Goal: Task Accomplishment & Management: Manage account settings

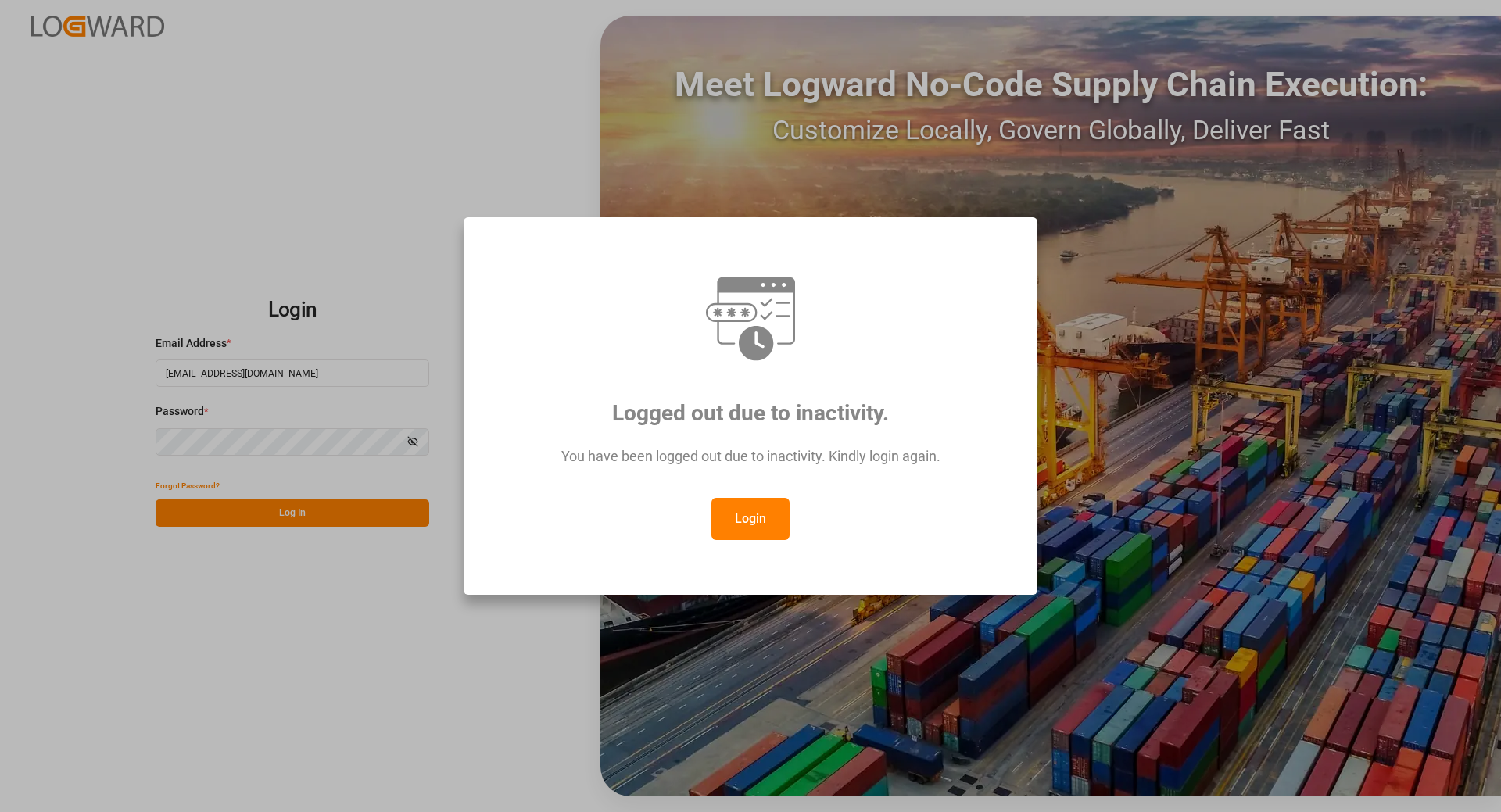
click at [757, 517] on button "Login" at bounding box center [750, 519] width 78 height 42
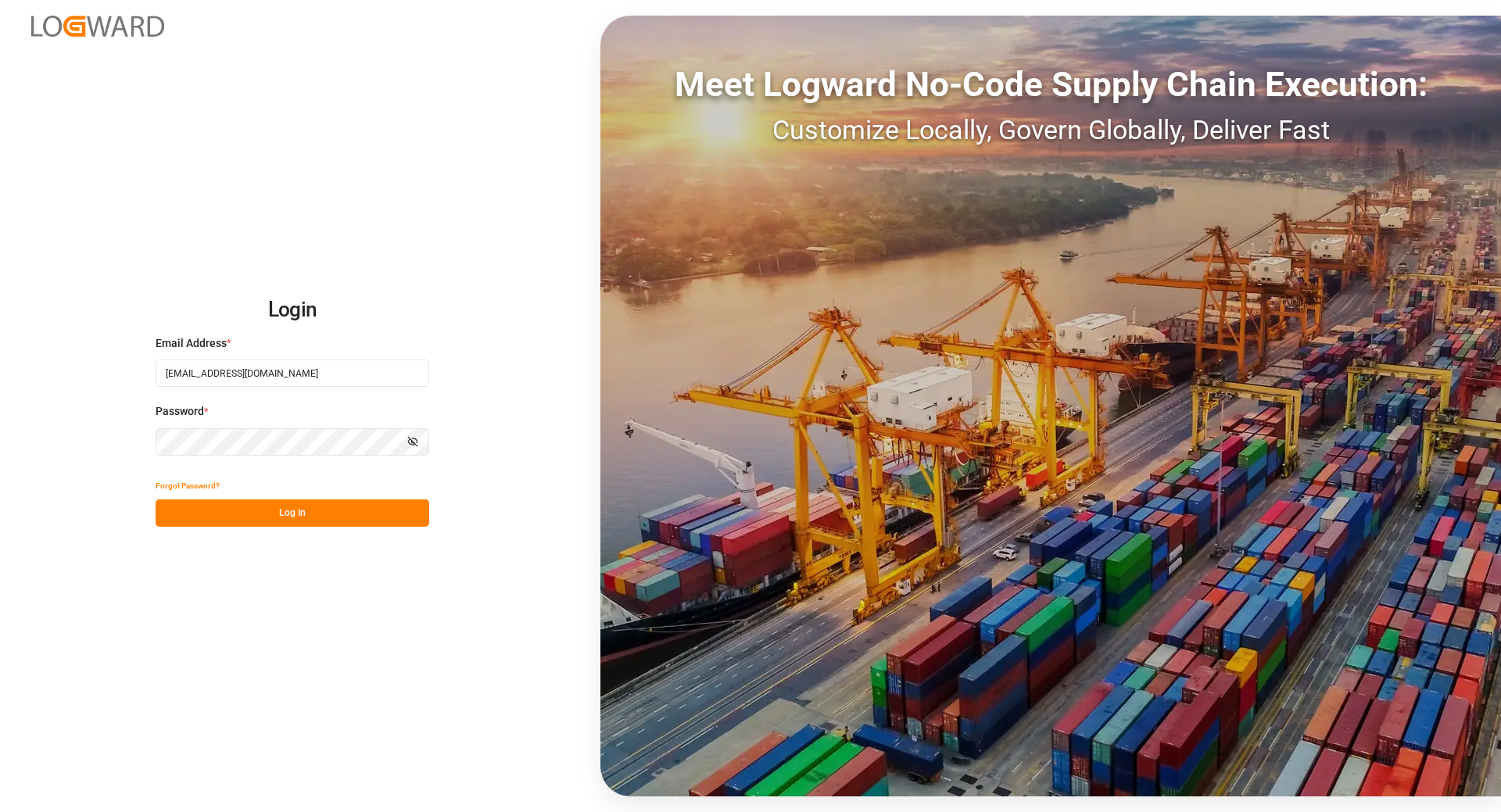
click at [274, 506] on button "Log In" at bounding box center [292, 513] width 274 height 28
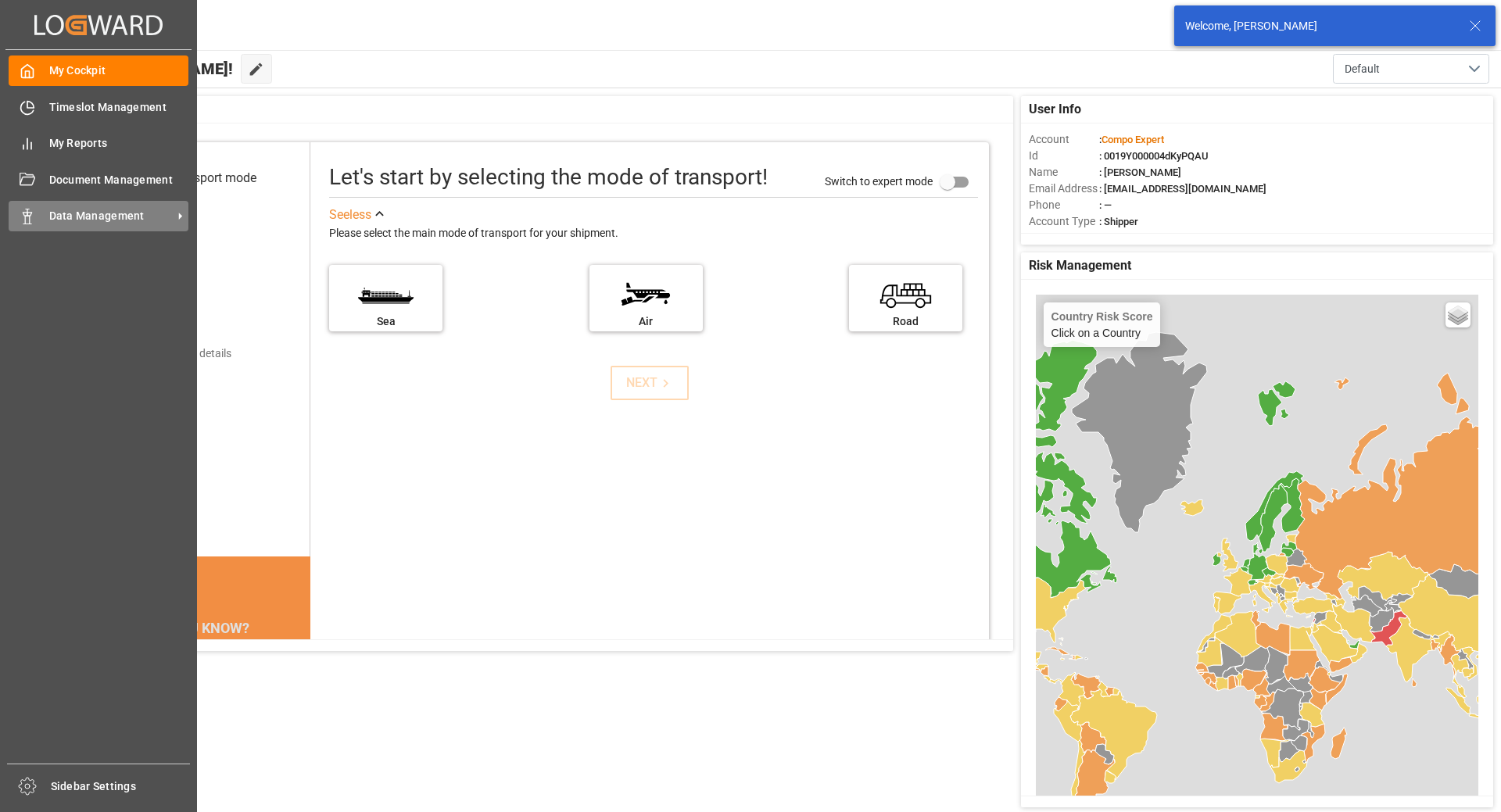
click at [118, 223] on span "Data Management" at bounding box center [111, 216] width 123 height 17
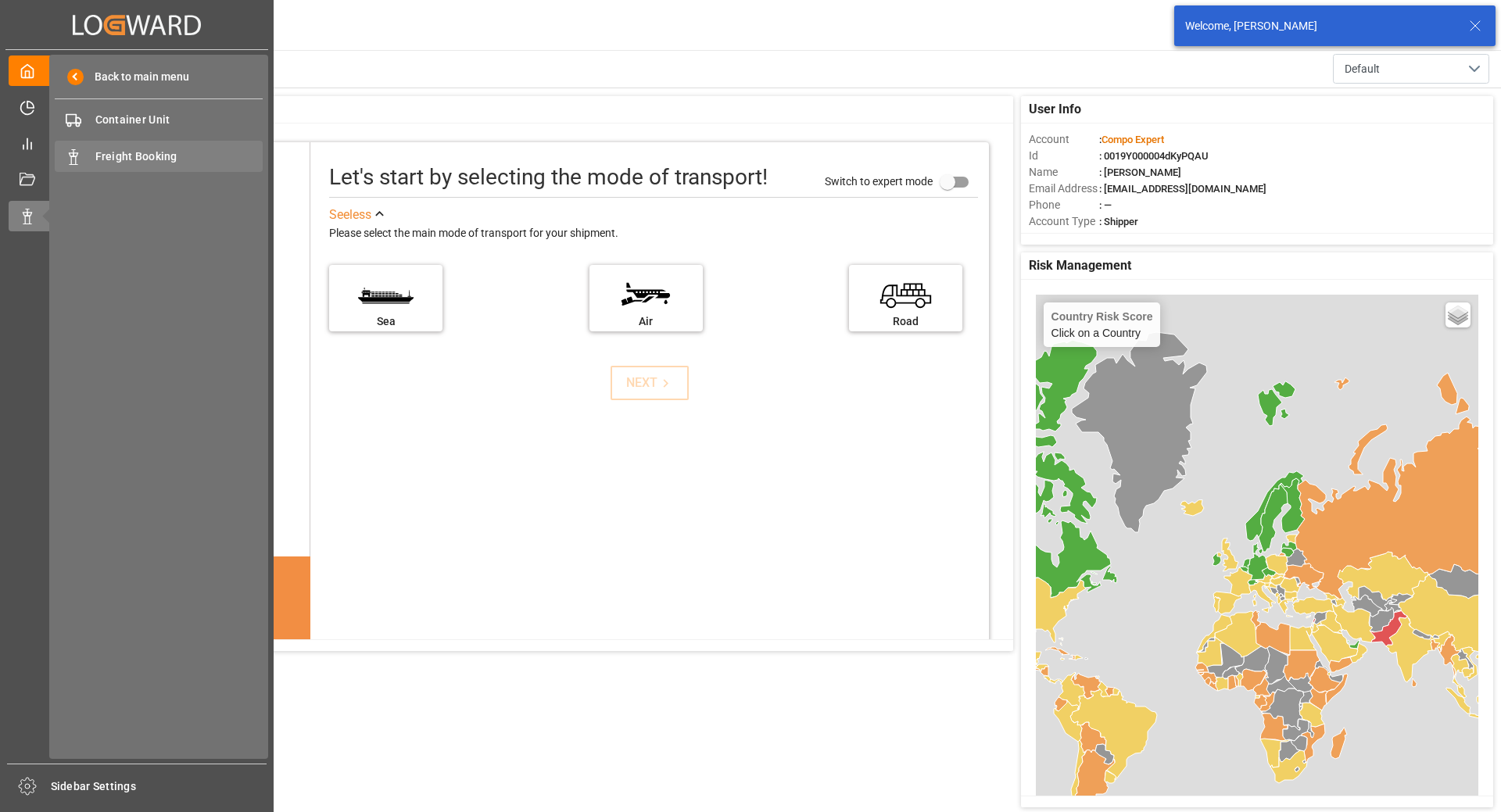
click at [123, 160] on span "Freight Booking" at bounding box center [179, 157] width 168 height 17
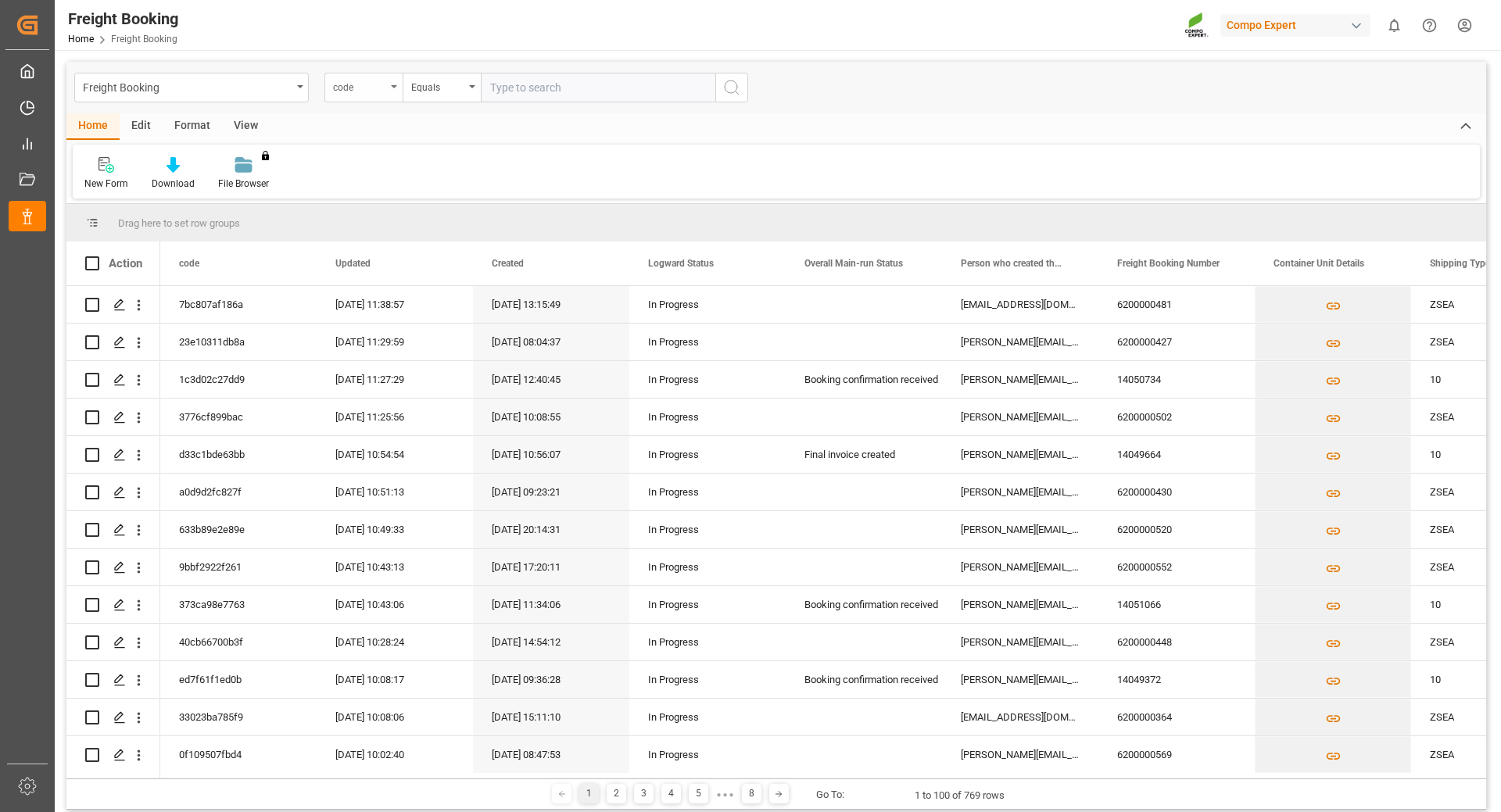
click at [390, 89] on div "code" at bounding box center [363, 87] width 78 height 29
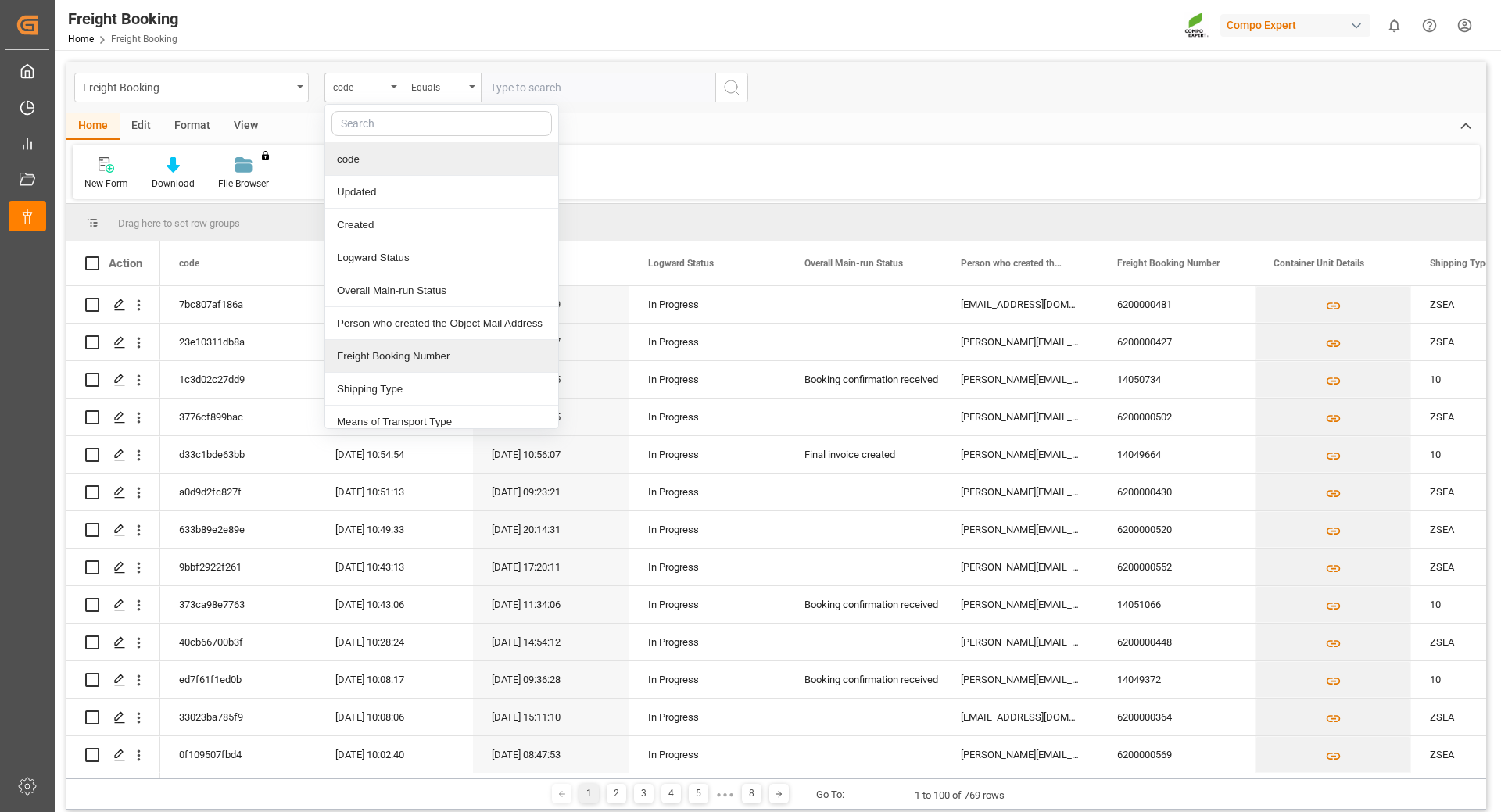
click at [408, 353] on div "Freight Booking Number" at bounding box center [442, 356] width 233 height 33
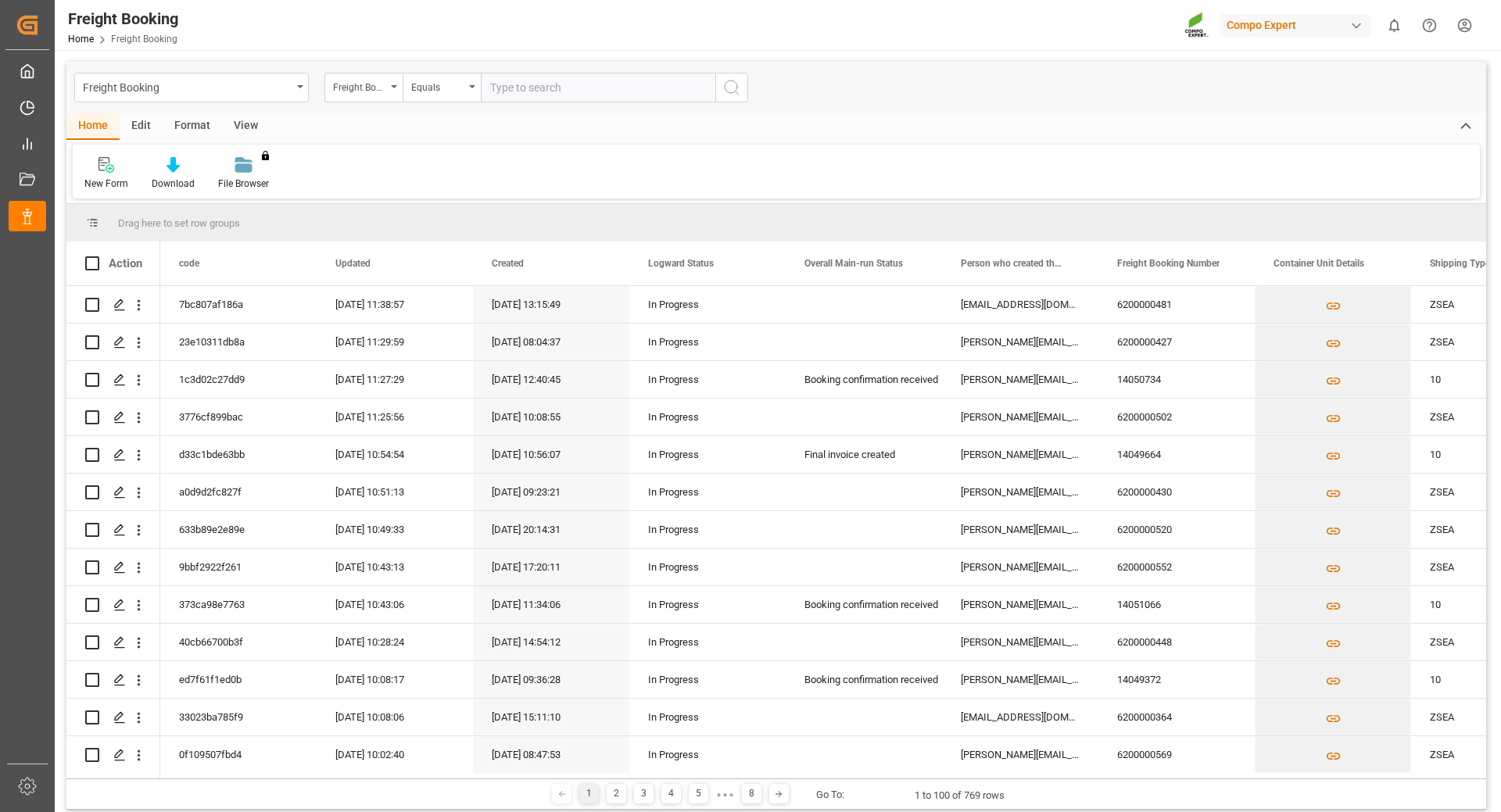
click at [525, 92] on input "text" at bounding box center [597, 87] width 234 height 29
type input "6200000487"
click at [726, 92] on icon "search button" at bounding box center [731, 87] width 18 height 18
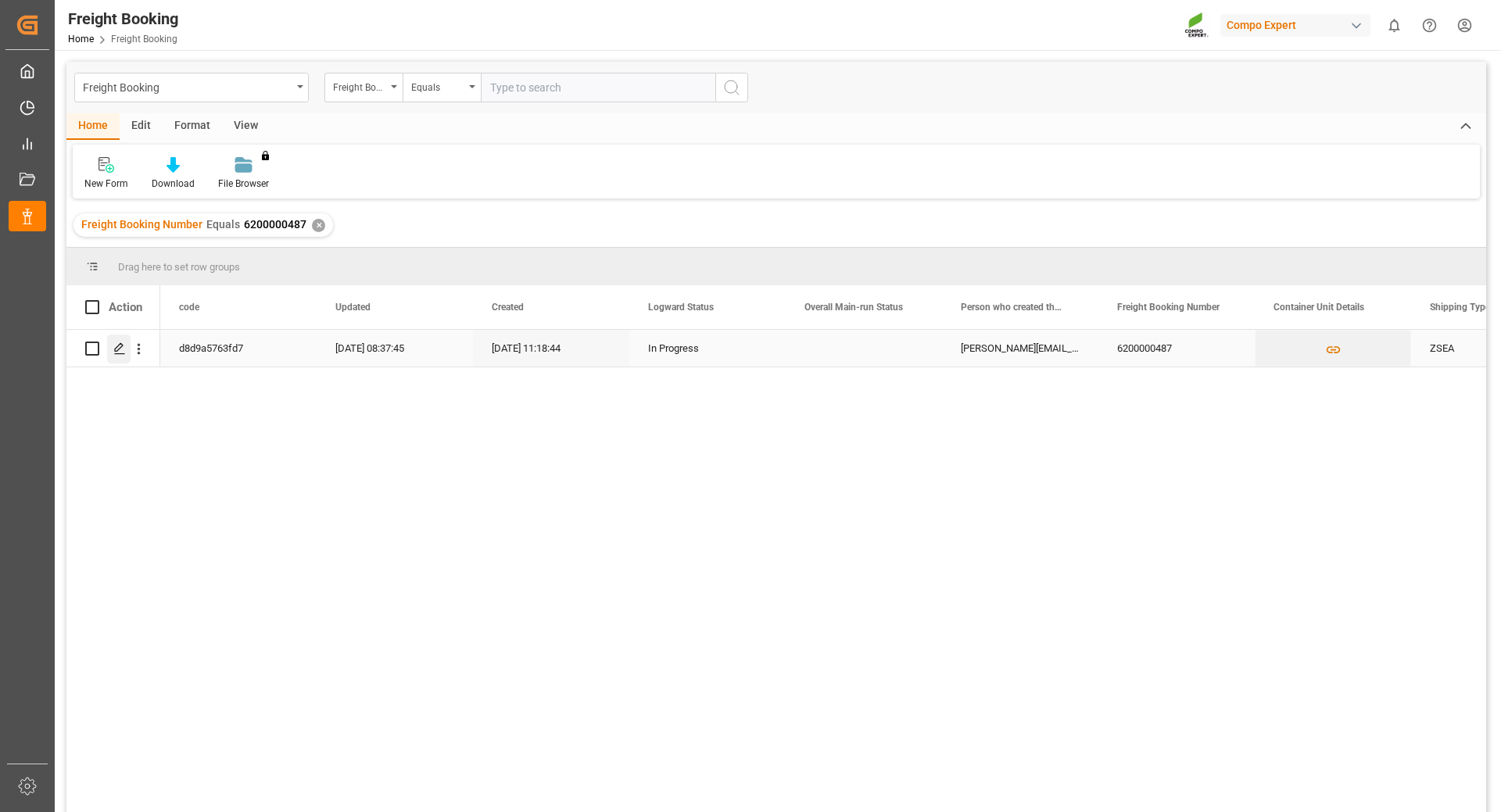
click at [118, 347] on icon "Press SPACE to select this row." at bounding box center [119, 349] width 13 height 13
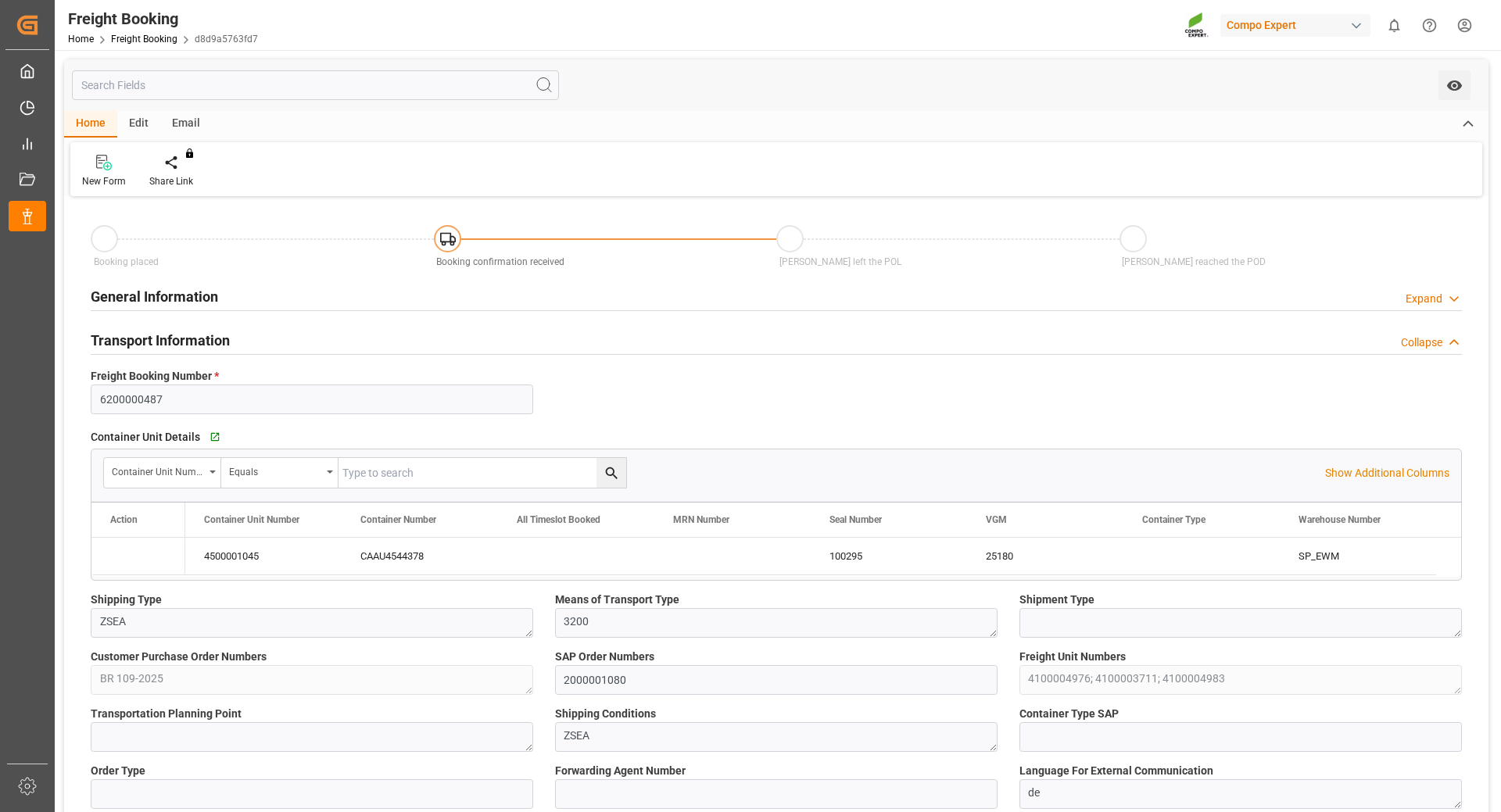
type input "Maersk"
type input "Maersk Line AS"
type input "9526942"
type input "BEANR"
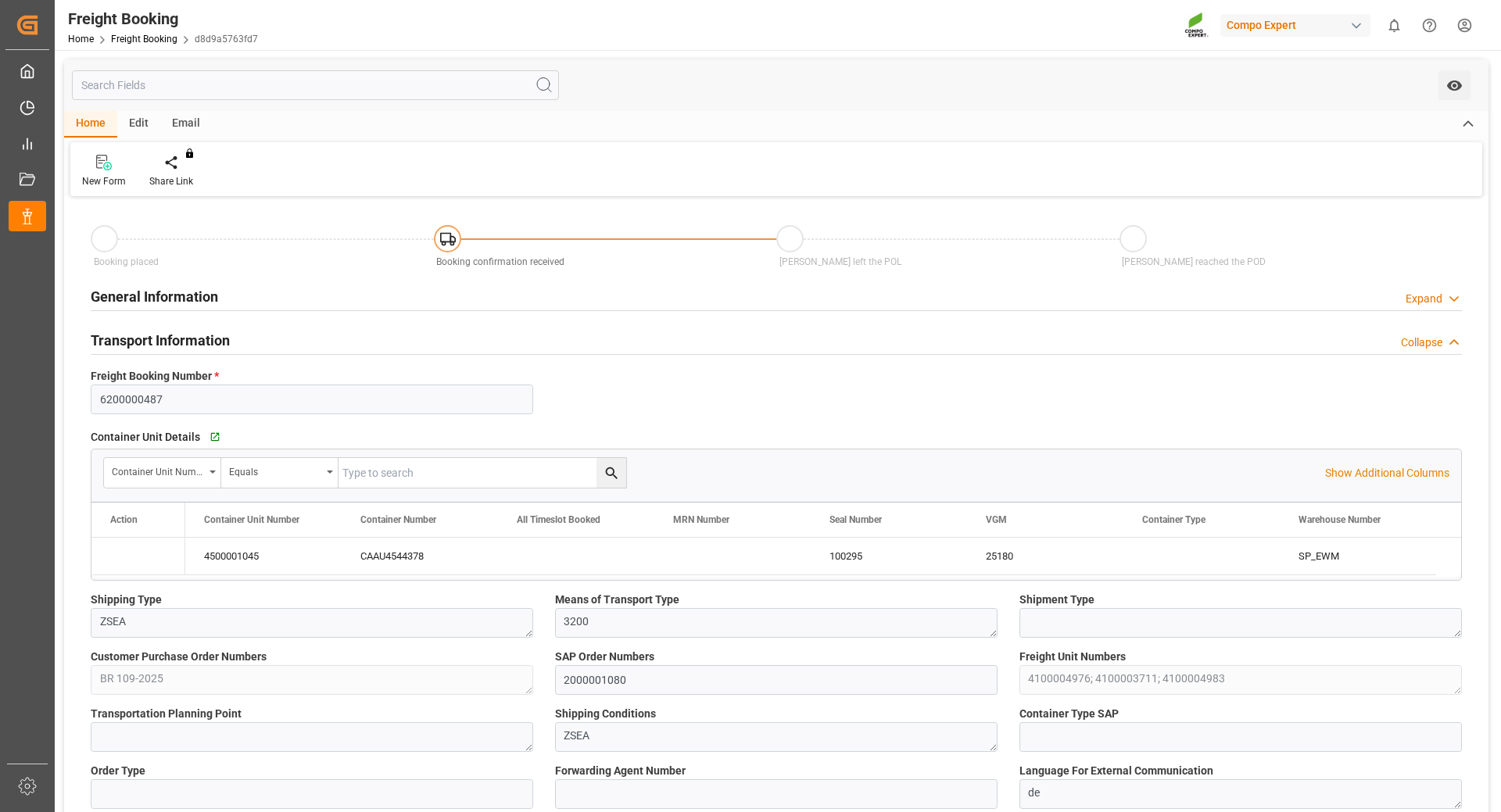
type input "BRPNG"
type input "0"
type input "60258.24"
type input "[DATE] 01:00"
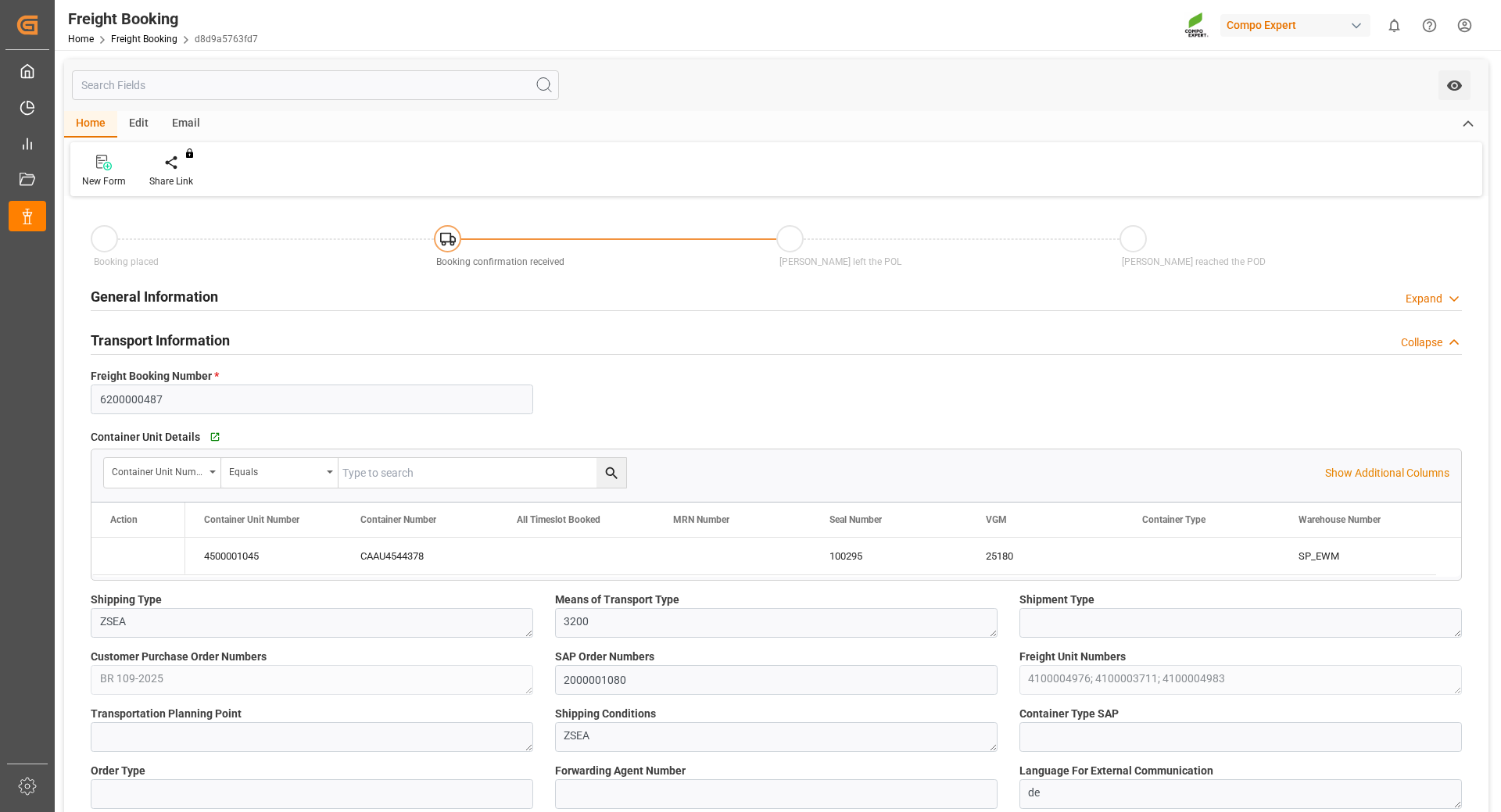
type input "[DATE] 01:00"
type input "[DATE] 19:30"
type input "[DATE] 10:00"
type input "[DATE] 11:18"
type input "[DATE] 12:02"
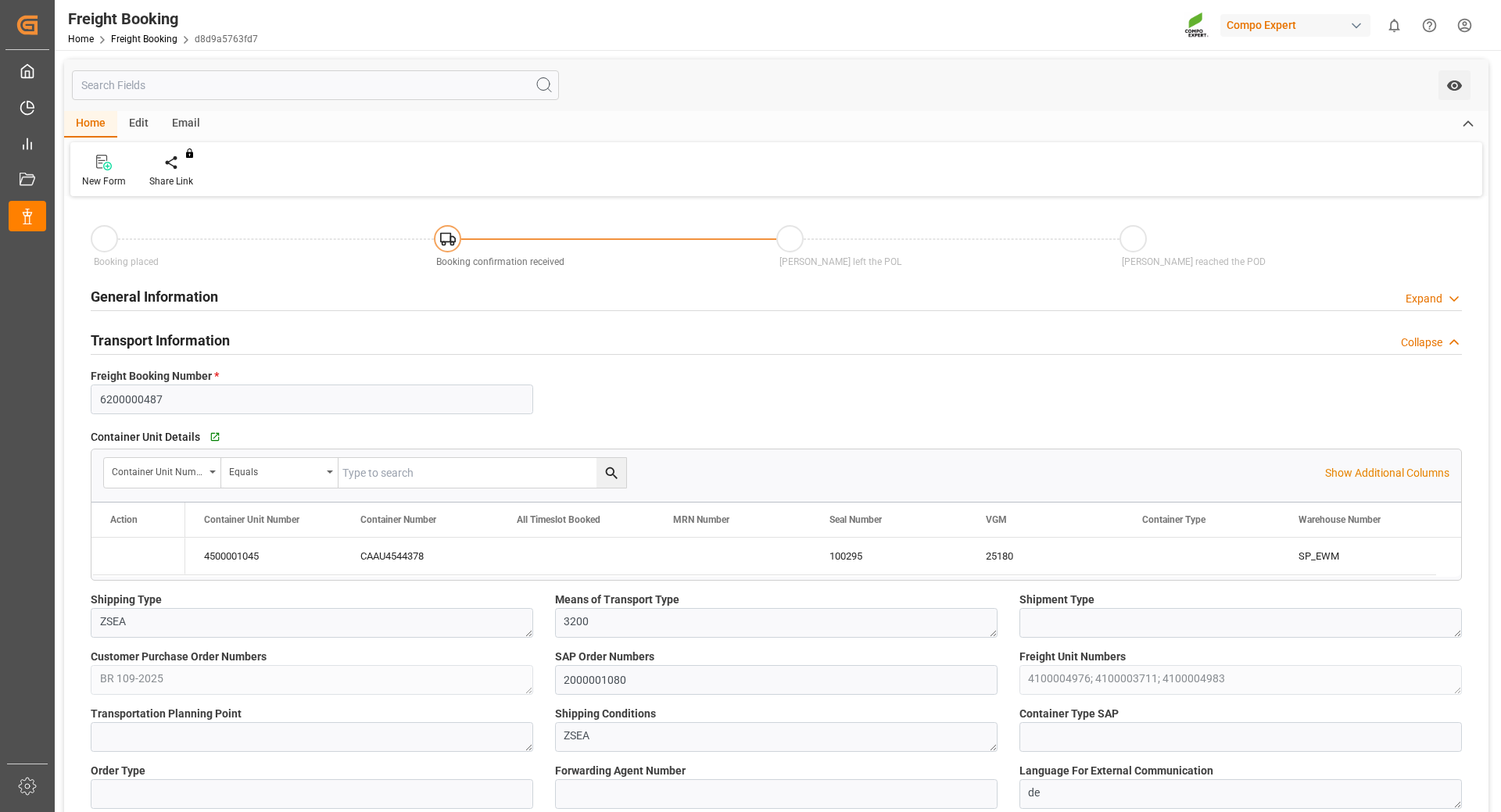
type input "[DATE] 12:02"
type input "[DATE] 08:36"
click at [139, 37] on link "Freight Booking" at bounding box center [144, 39] width 66 height 11
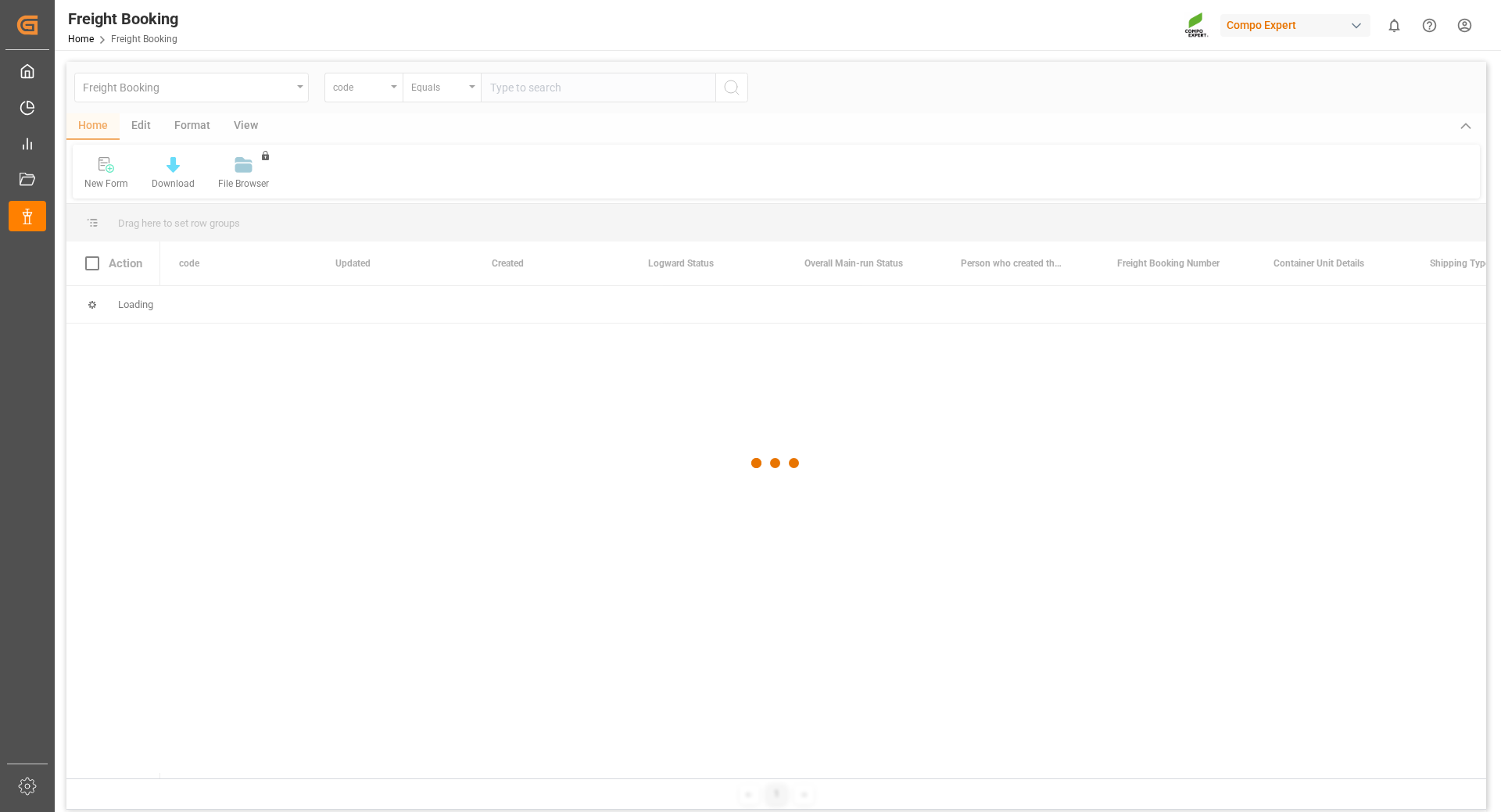
click at [399, 89] on div at bounding box center [776, 463] width 1420 height 803
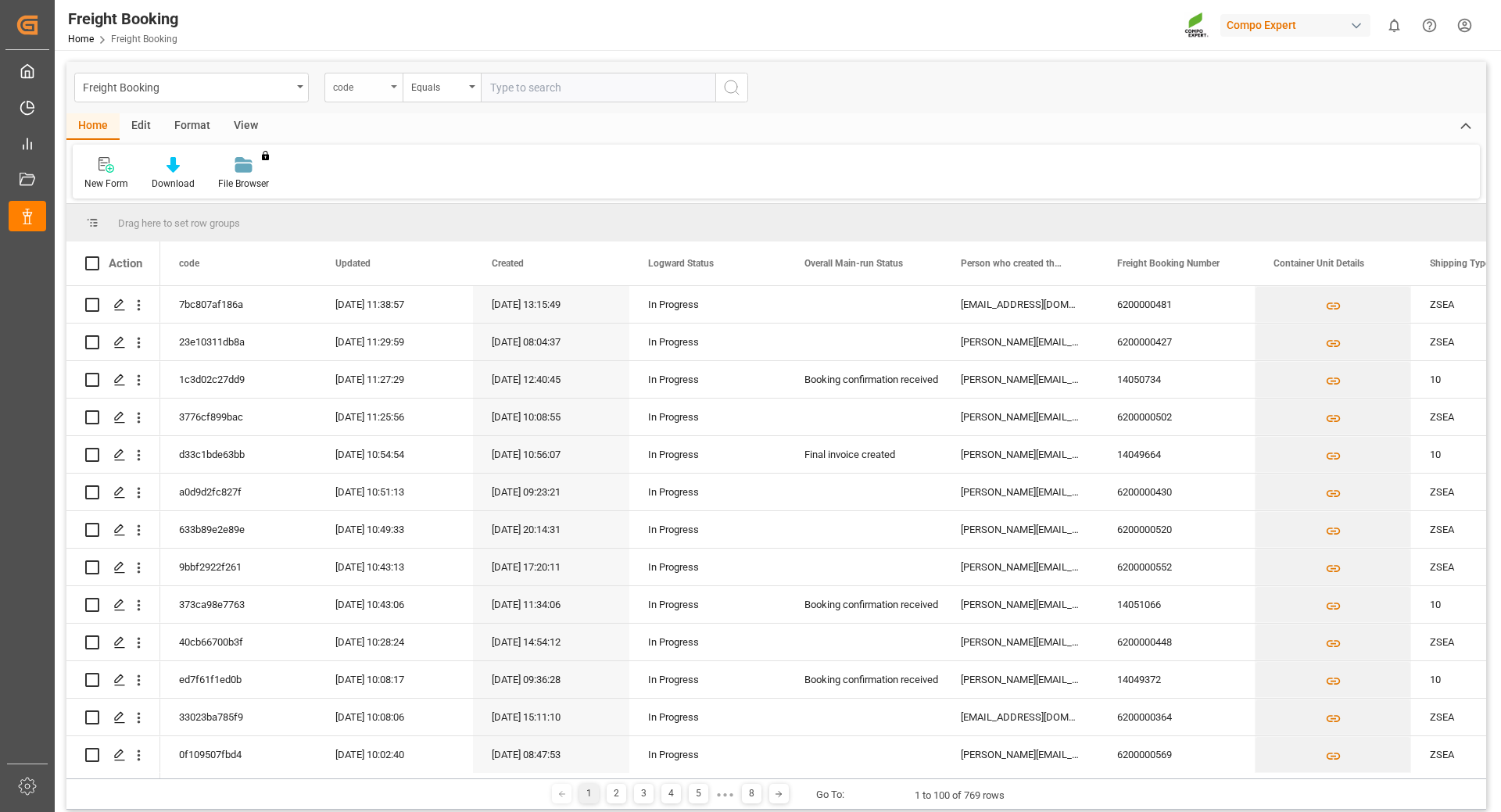
click at [392, 90] on div "code" at bounding box center [363, 87] width 78 height 29
type input "frei"
click at [392, 159] on div "Freight Booking Number" at bounding box center [442, 160] width 233 height 33
click at [523, 81] on input "text" at bounding box center [597, 87] width 234 height 29
type input "6200000448"
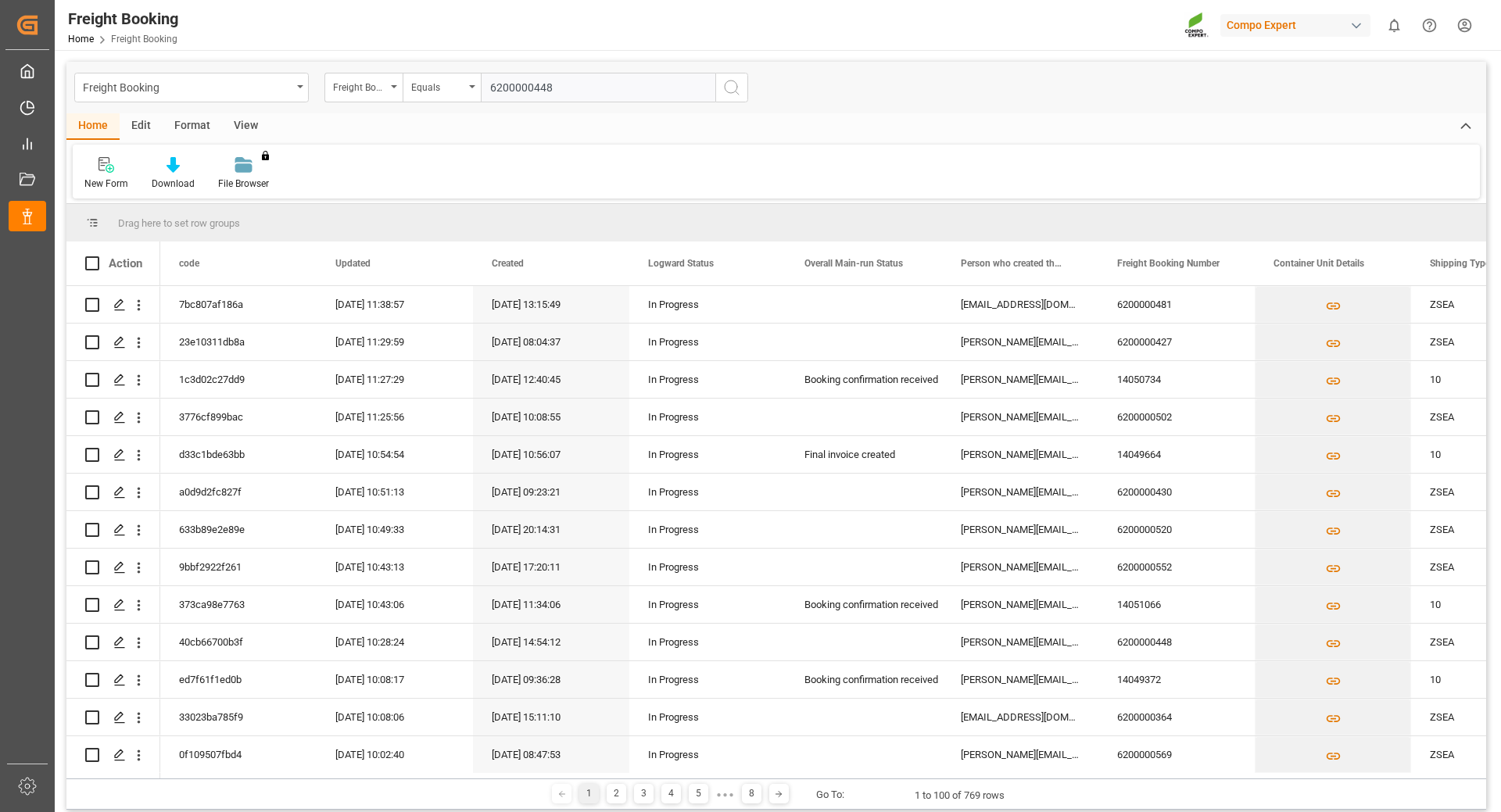
click at [736, 92] on line "search button" at bounding box center [737, 93] width 3 height 3
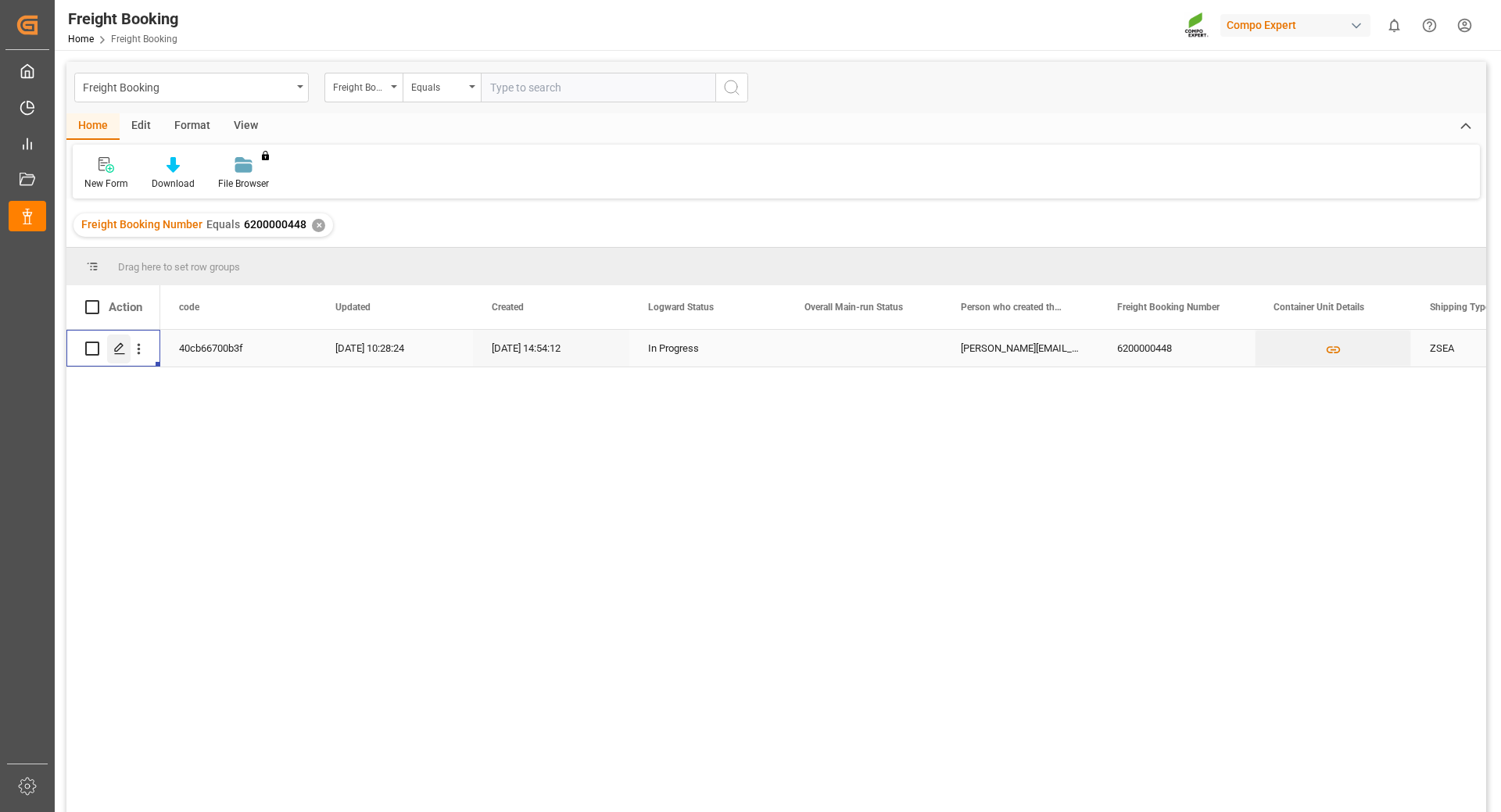
click at [121, 349] on icon "Press SPACE to select this row." at bounding box center [119, 349] width 13 height 13
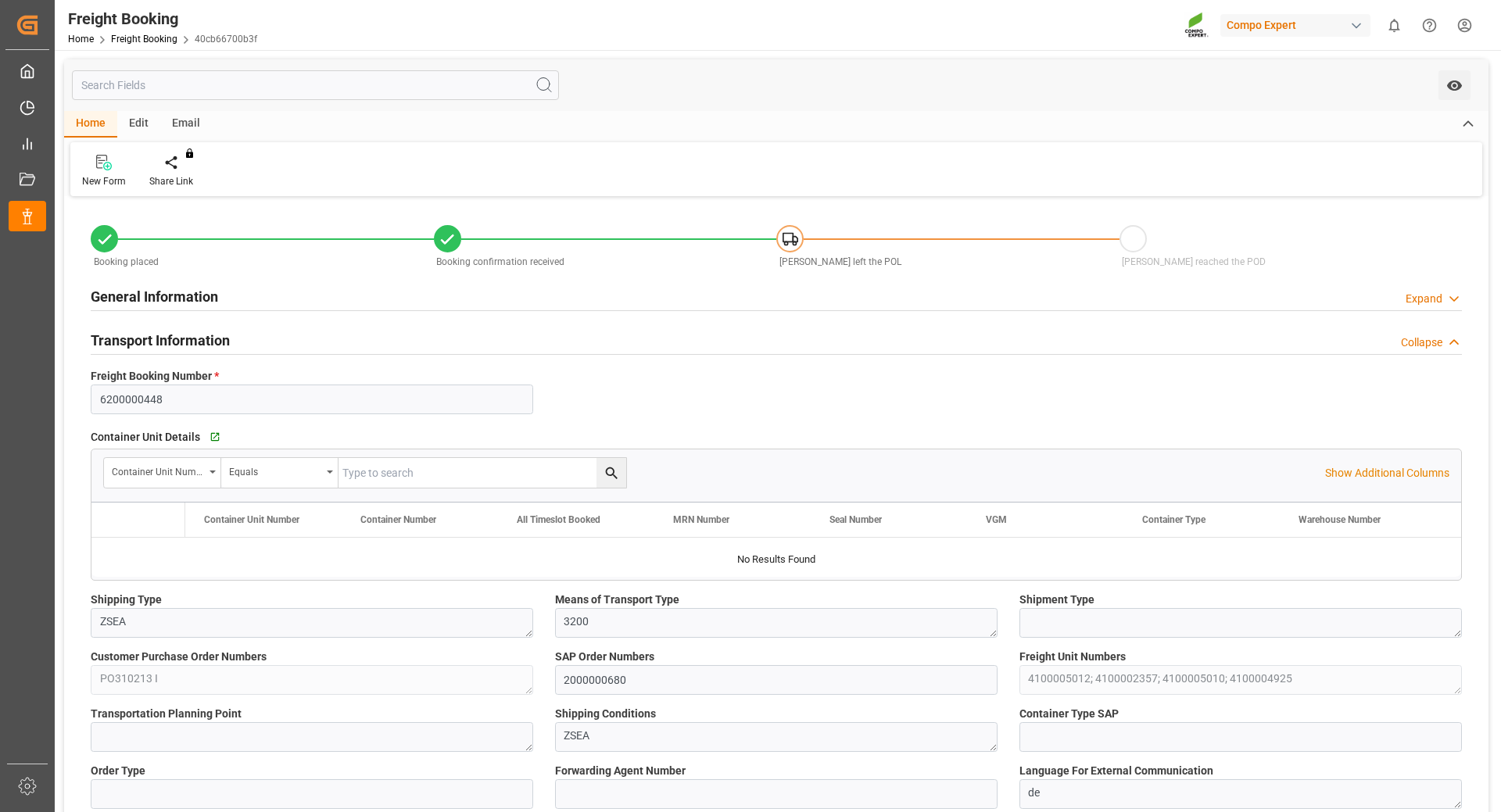
type input "Maersk"
type input "Maersk Line AS"
type input "9632155"
type input "NLRTM"
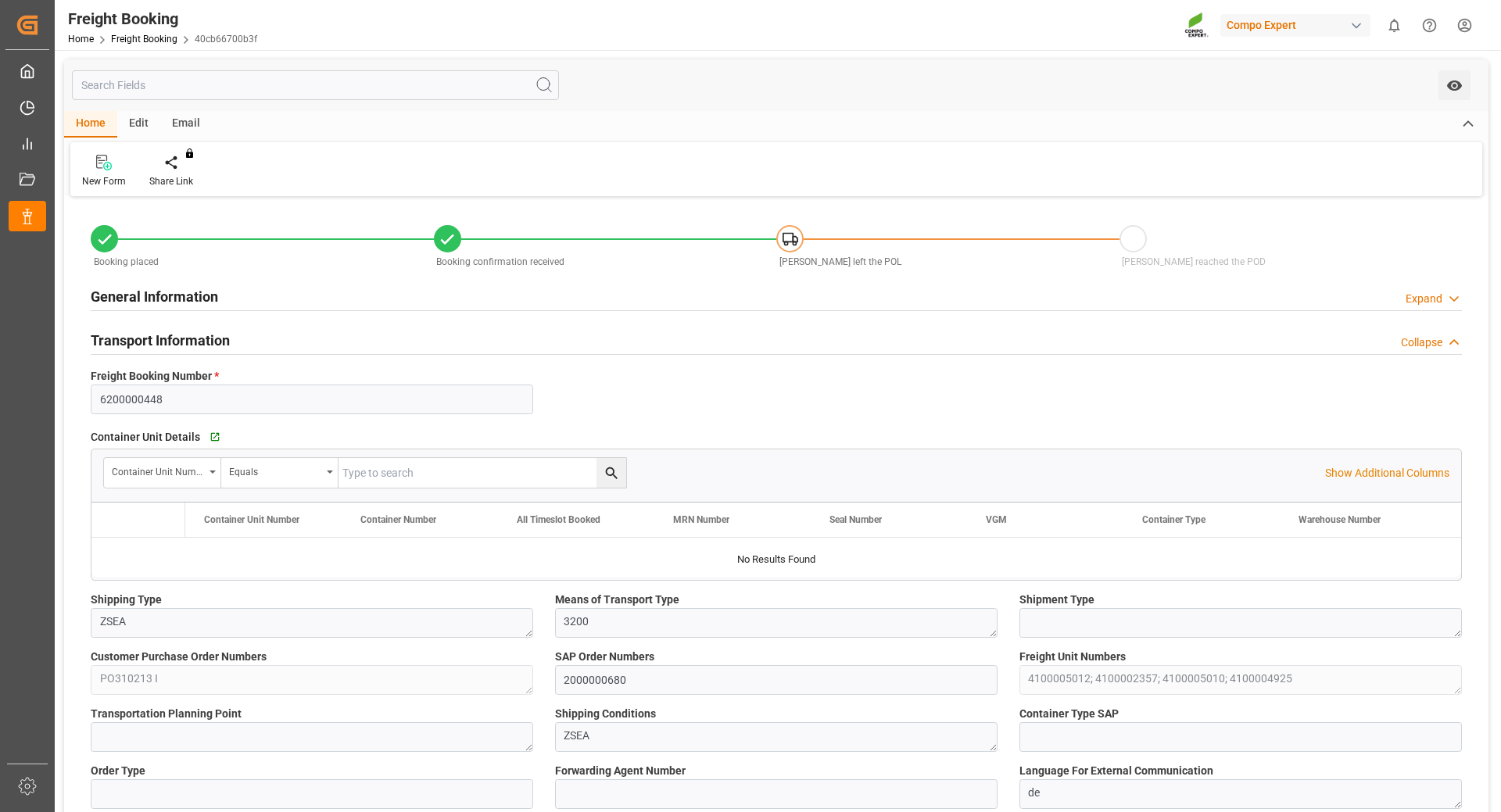
type input "NZPOE"
type input "0"
type input "33197.4"
type input "[DATE] 01:00"
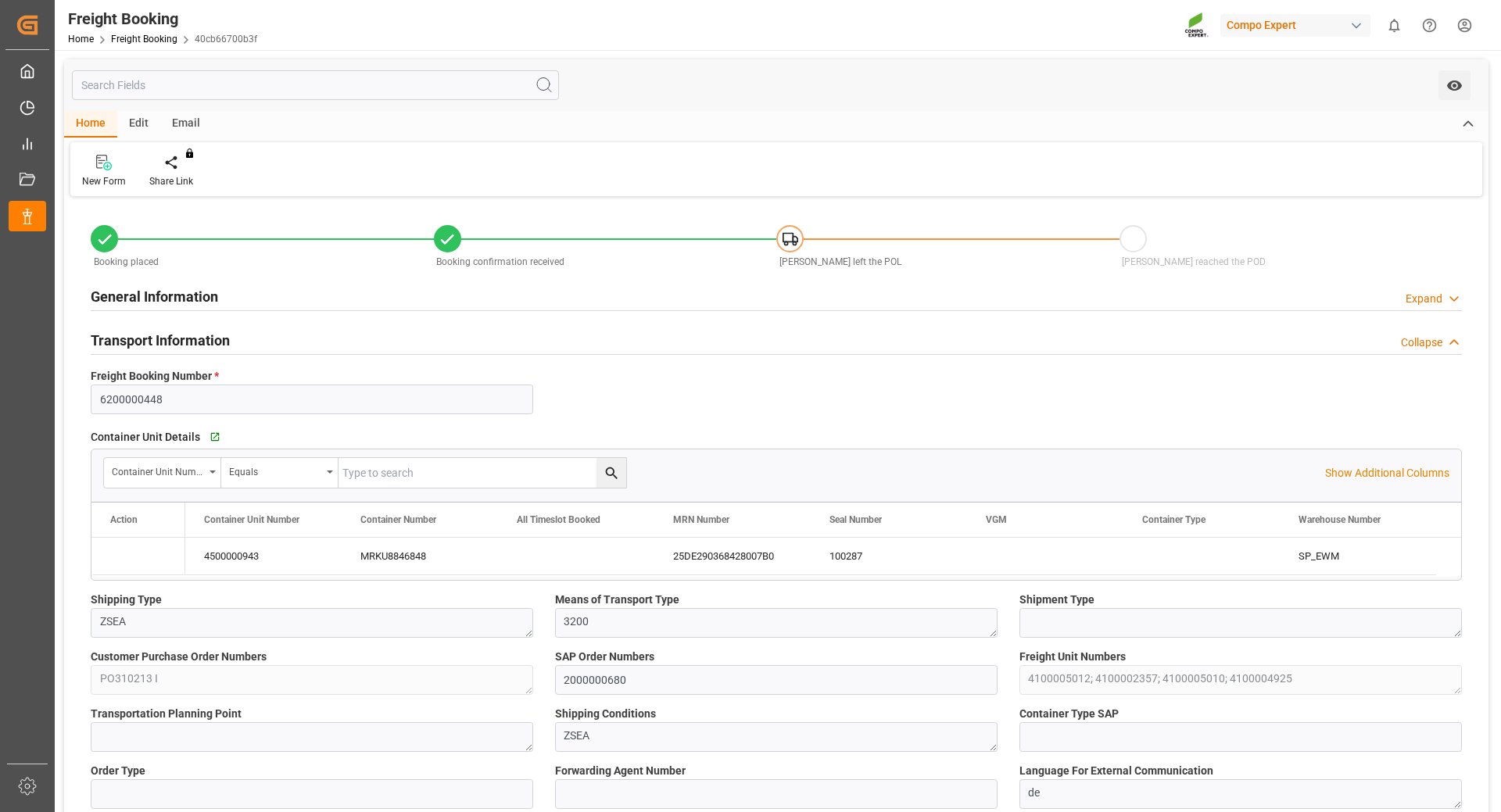
type input "[DATE] 00:00"
type input "[DATE] 21:00"
type input "[DATE] 06:00"
type input "[DATE] 14:54"
type input "[DATE] 14:58"
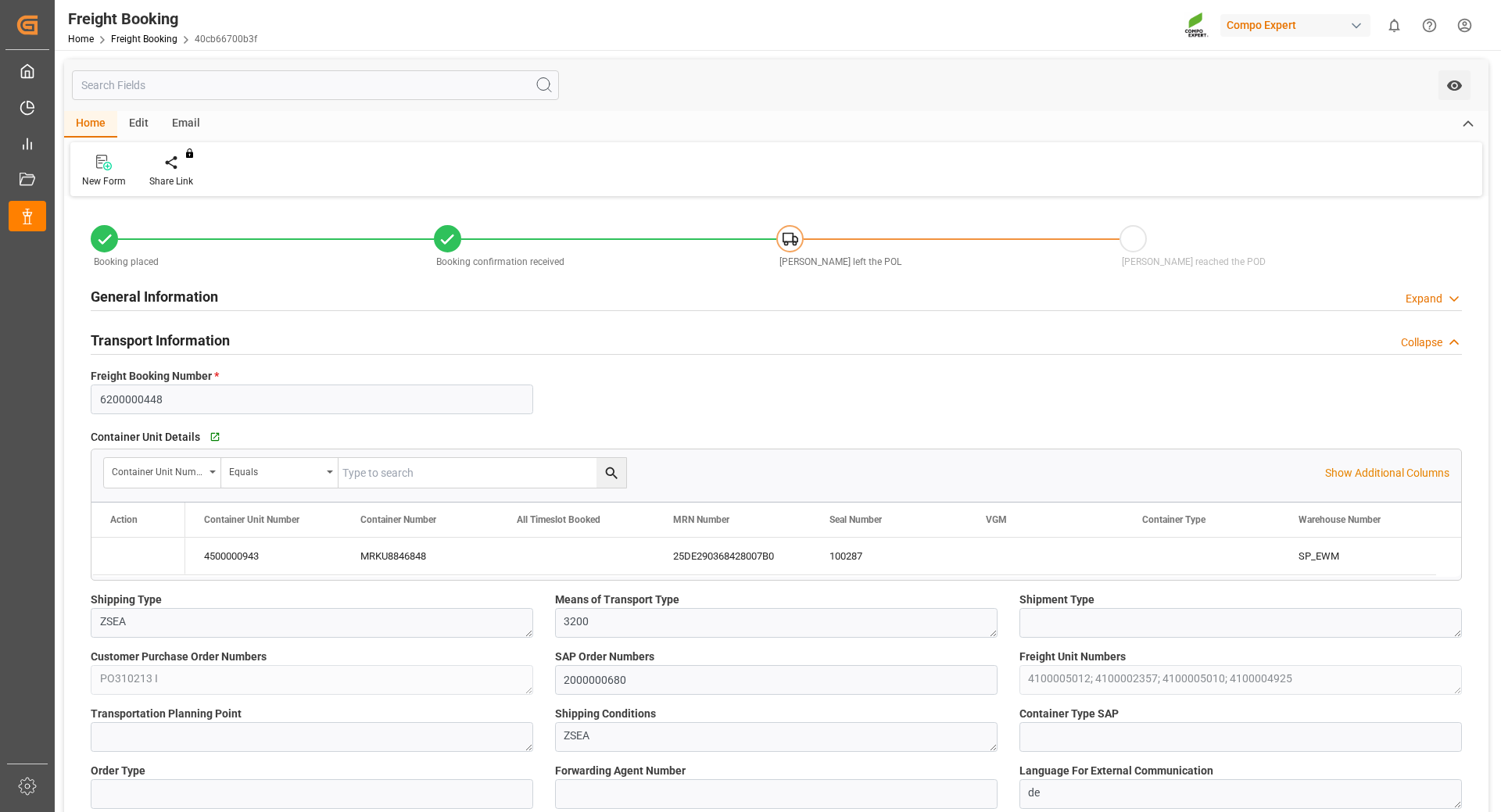
type input "[DATE] 14:58"
type input "[DATE] 13:40"
click at [131, 35] on link "Freight Booking" at bounding box center [144, 39] width 66 height 11
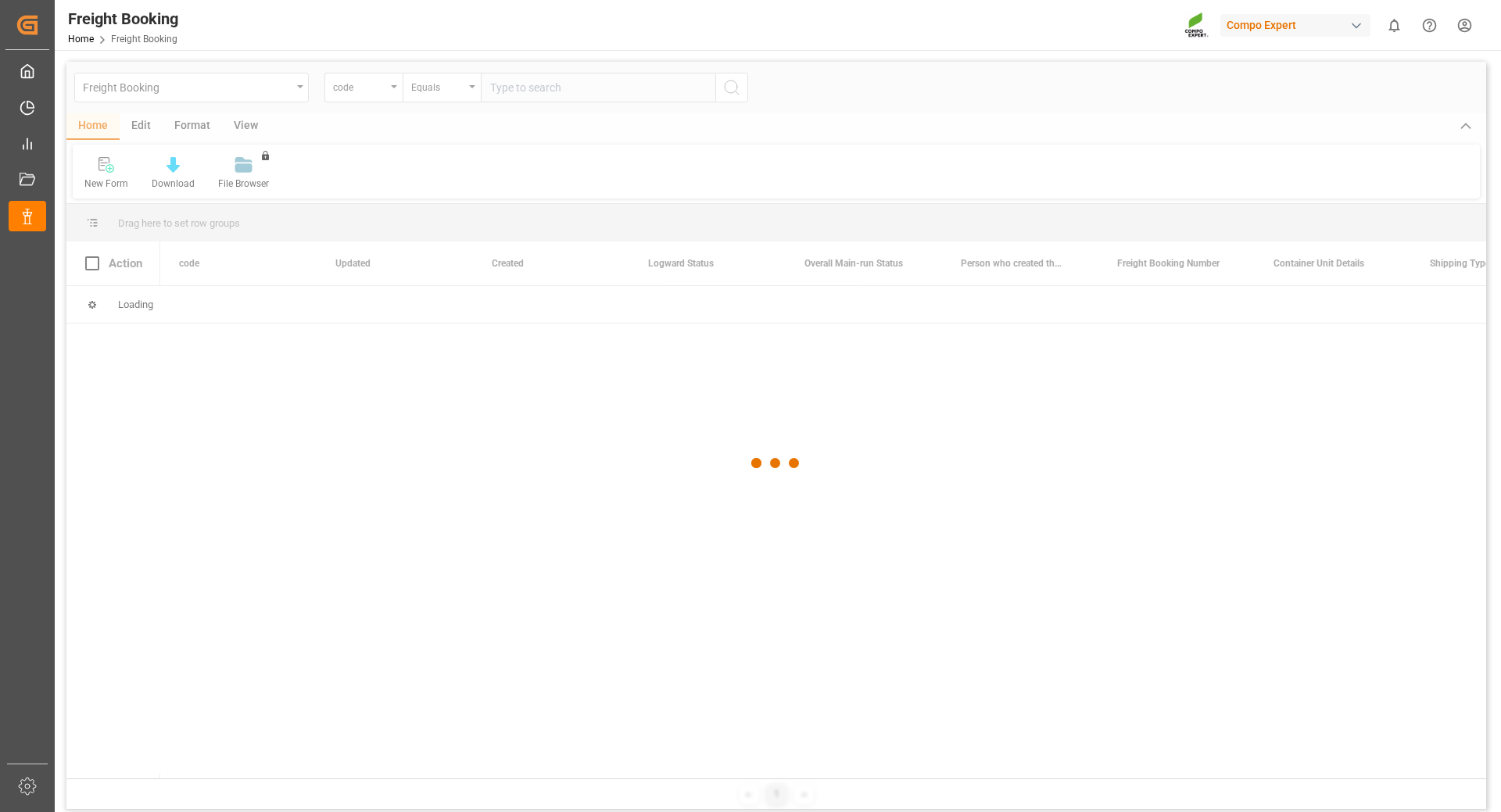
click at [387, 90] on div at bounding box center [776, 463] width 1420 height 803
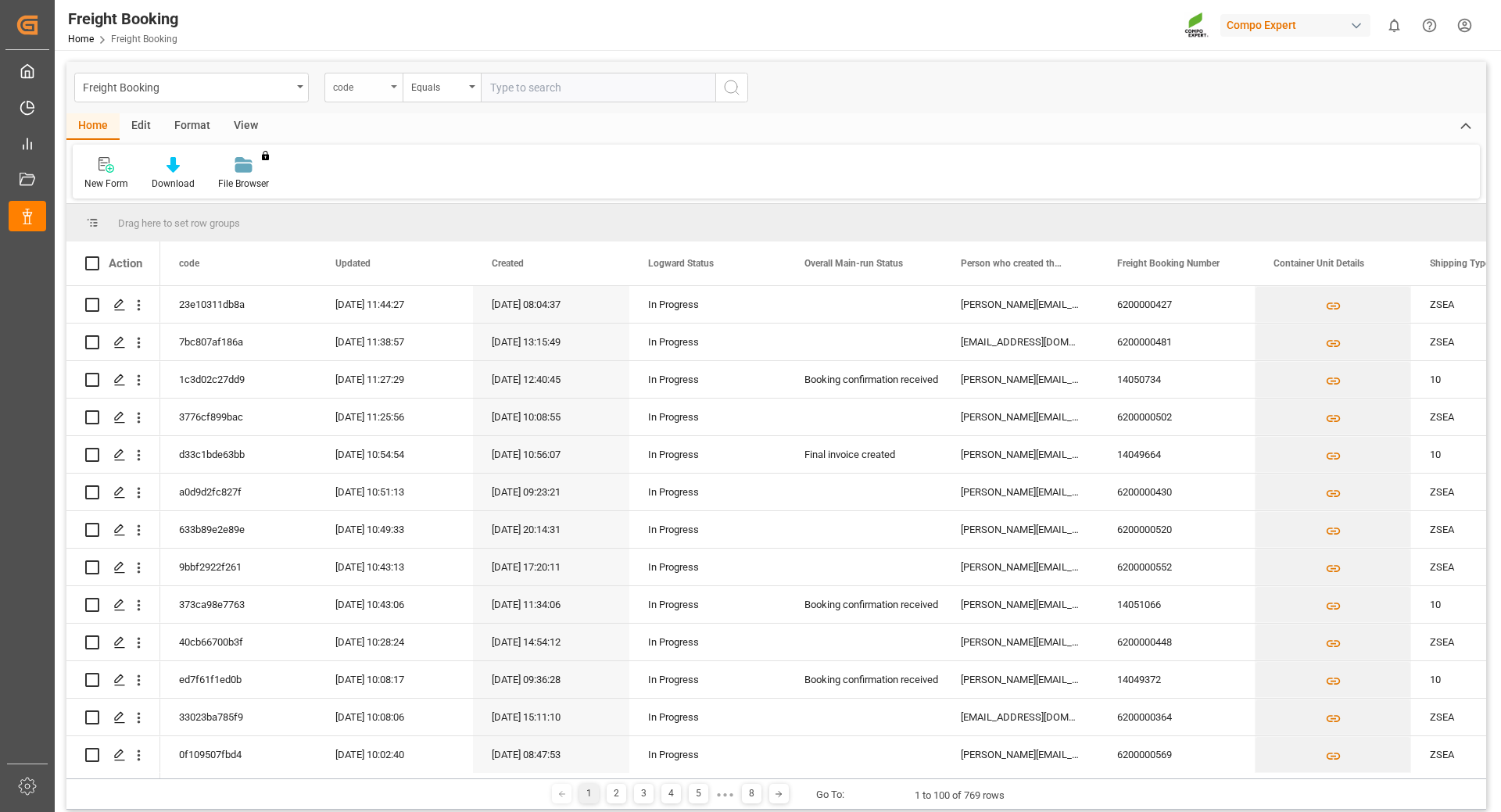
click at [399, 79] on div "code" at bounding box center [363, 87] width 78 height 29
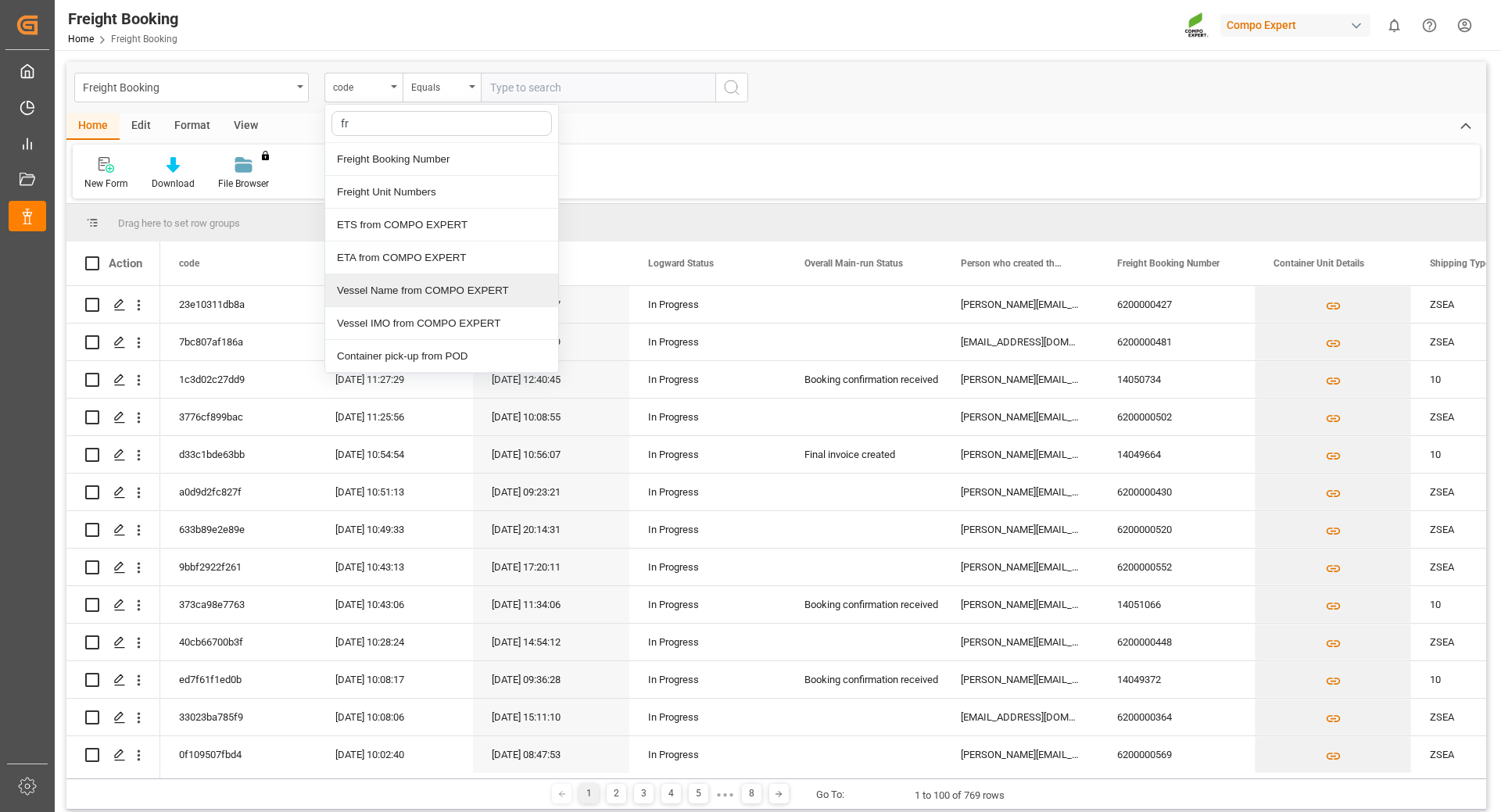
type input "fre"
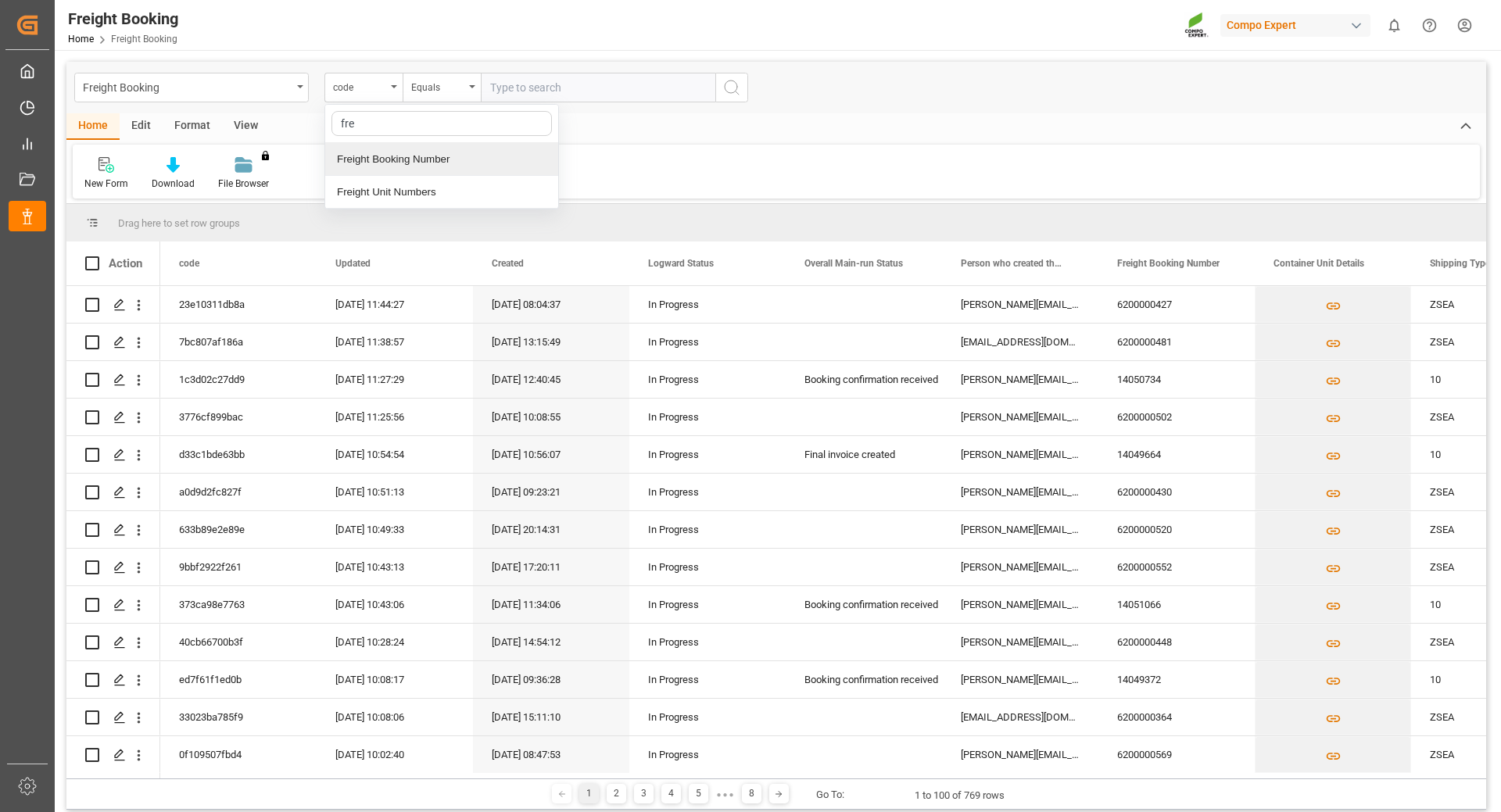
click at [382, 154] on div "Freight Booking Number" at bounding box center [442, 160] width 233 height 33
click at [497, 85] on input "text" at bounding box center [597, 87] width 234 height 29
type input "6200000520"
click at [728, 88] on icon "search button" at bounding box center [731, 87] width 18 height 18
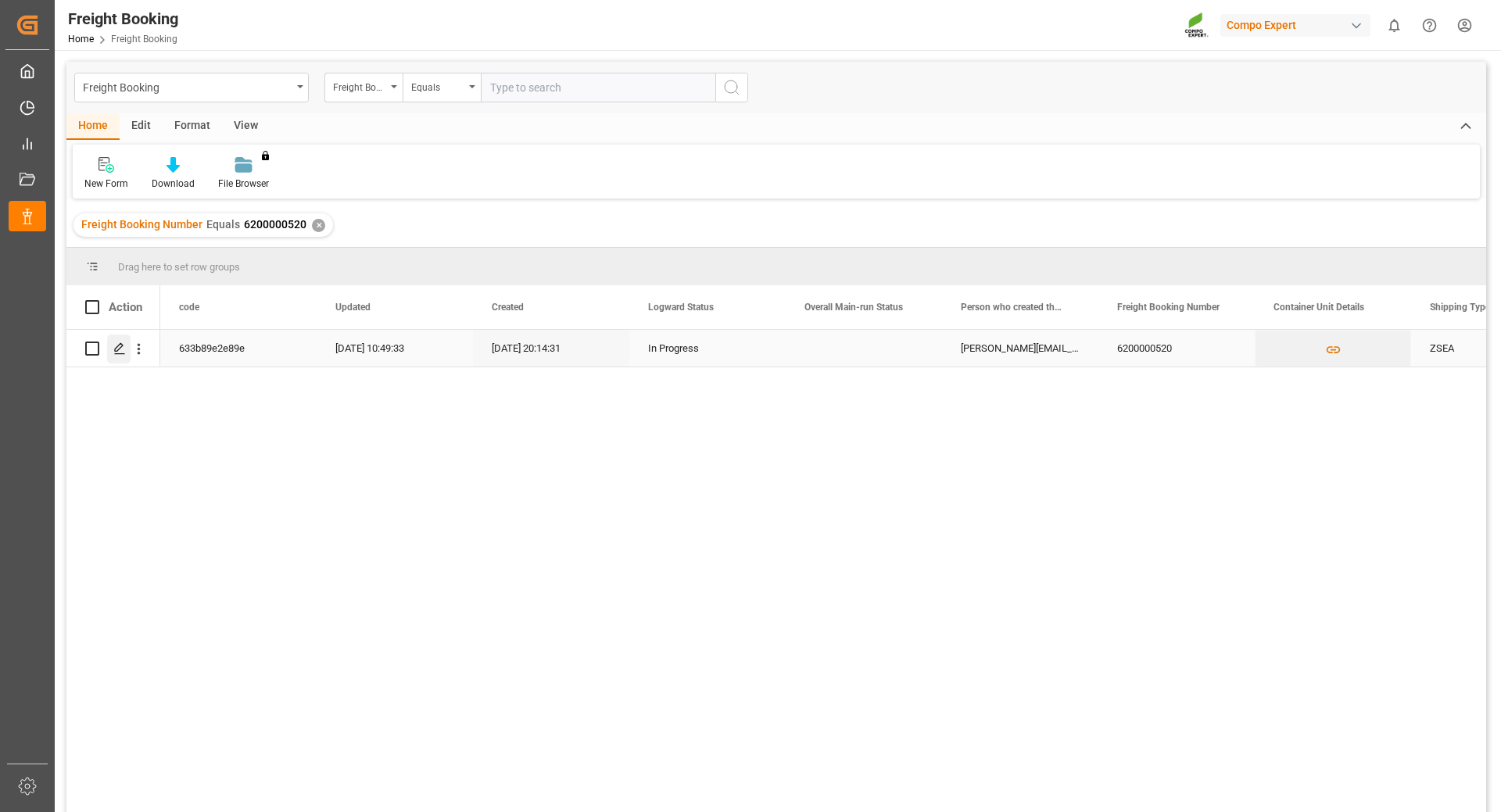
click at [113, 344] on div "Press SPACE to select this row." at bounding box center [119, 348] width 24 height 28
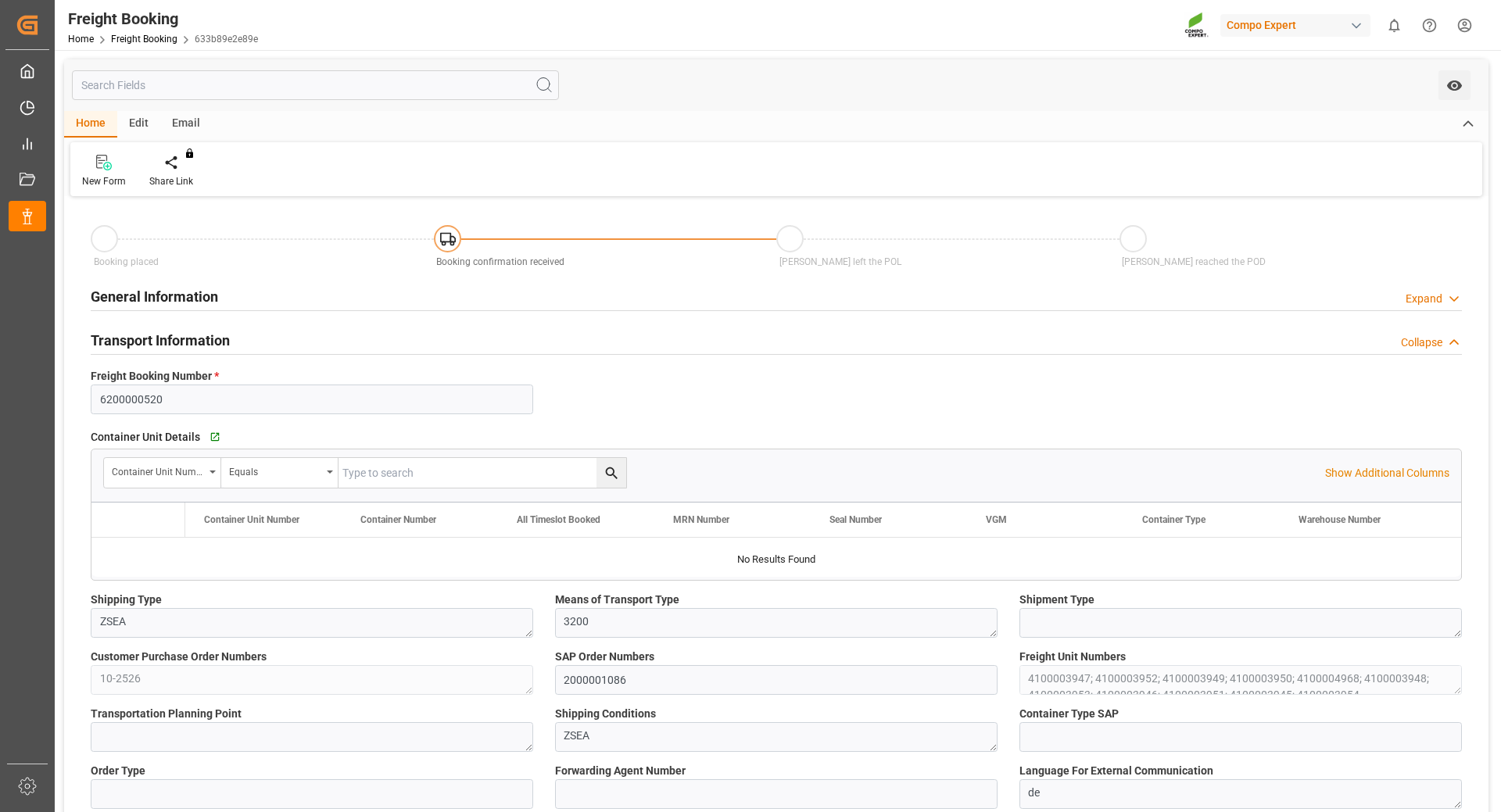
type input "Cosco"
type input "COSCO Shipping Co. Ltd."
type input "9360910"
type input "BEANR"
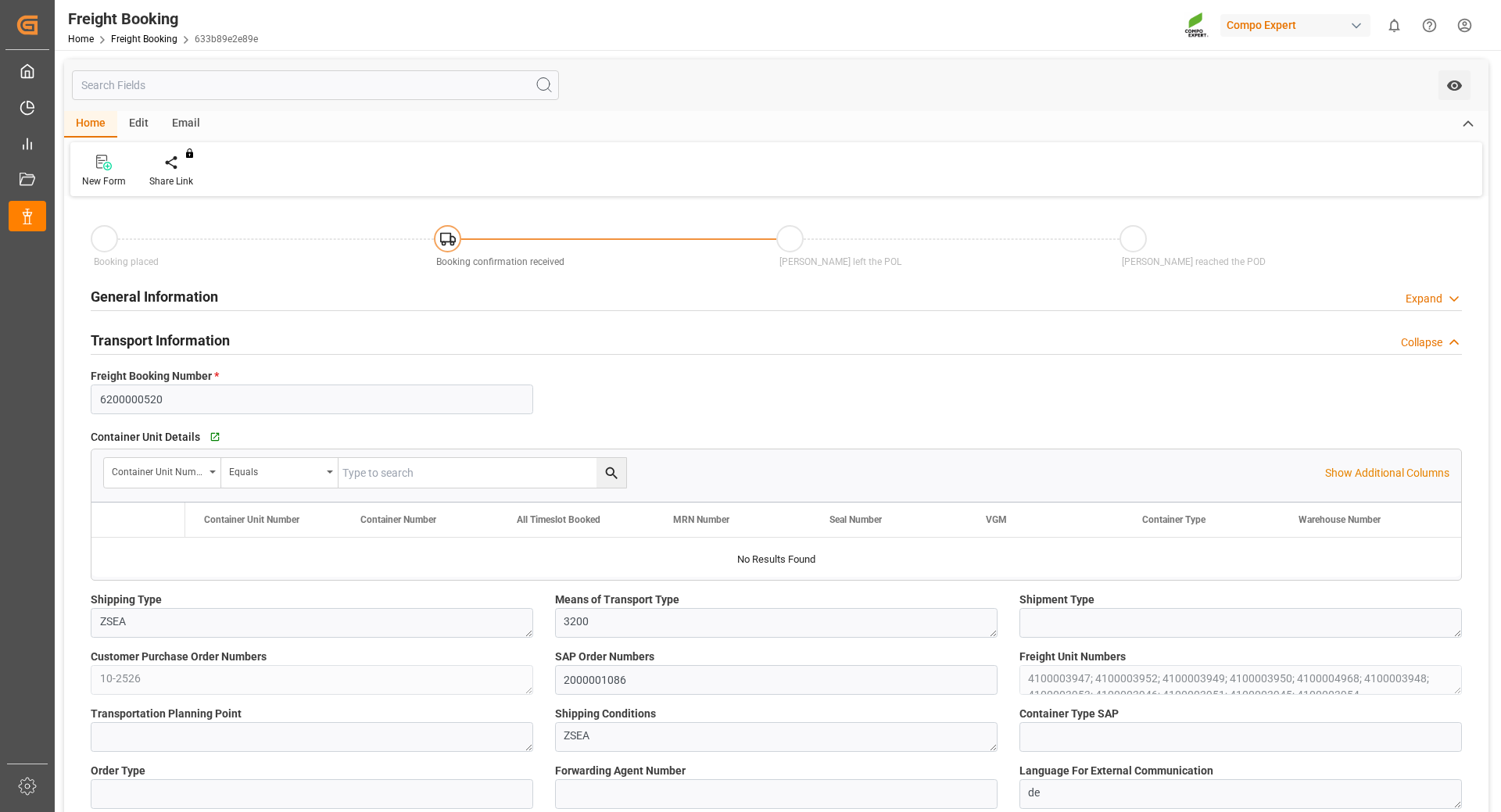
type input "UYMVD"
type input "0"
type input "666660"
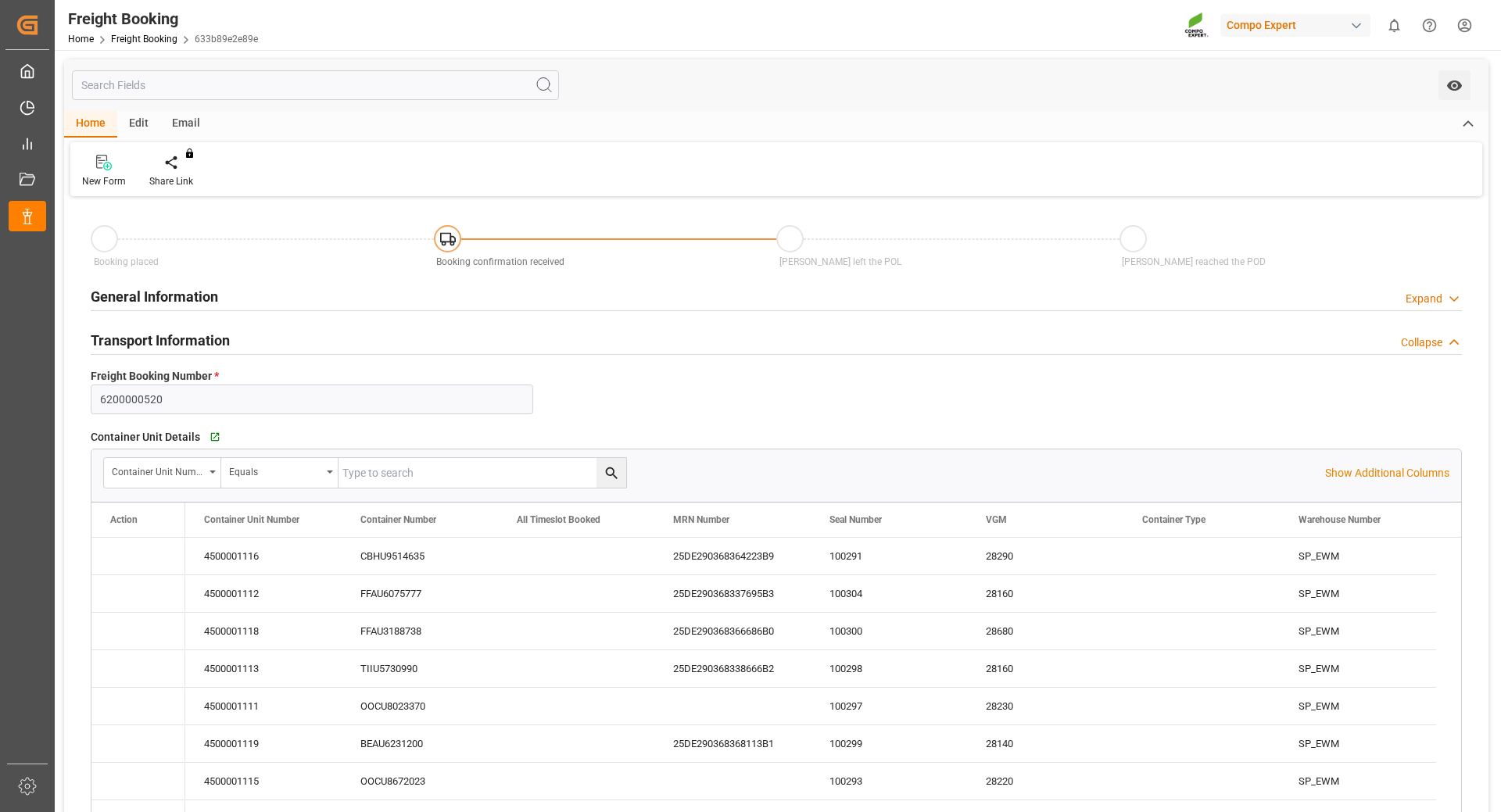
type input "[DATE] 01:00"
type input "[DATE] 06:00"
type input "[DATE] 01:00"
type input "[DATE] 19:00"
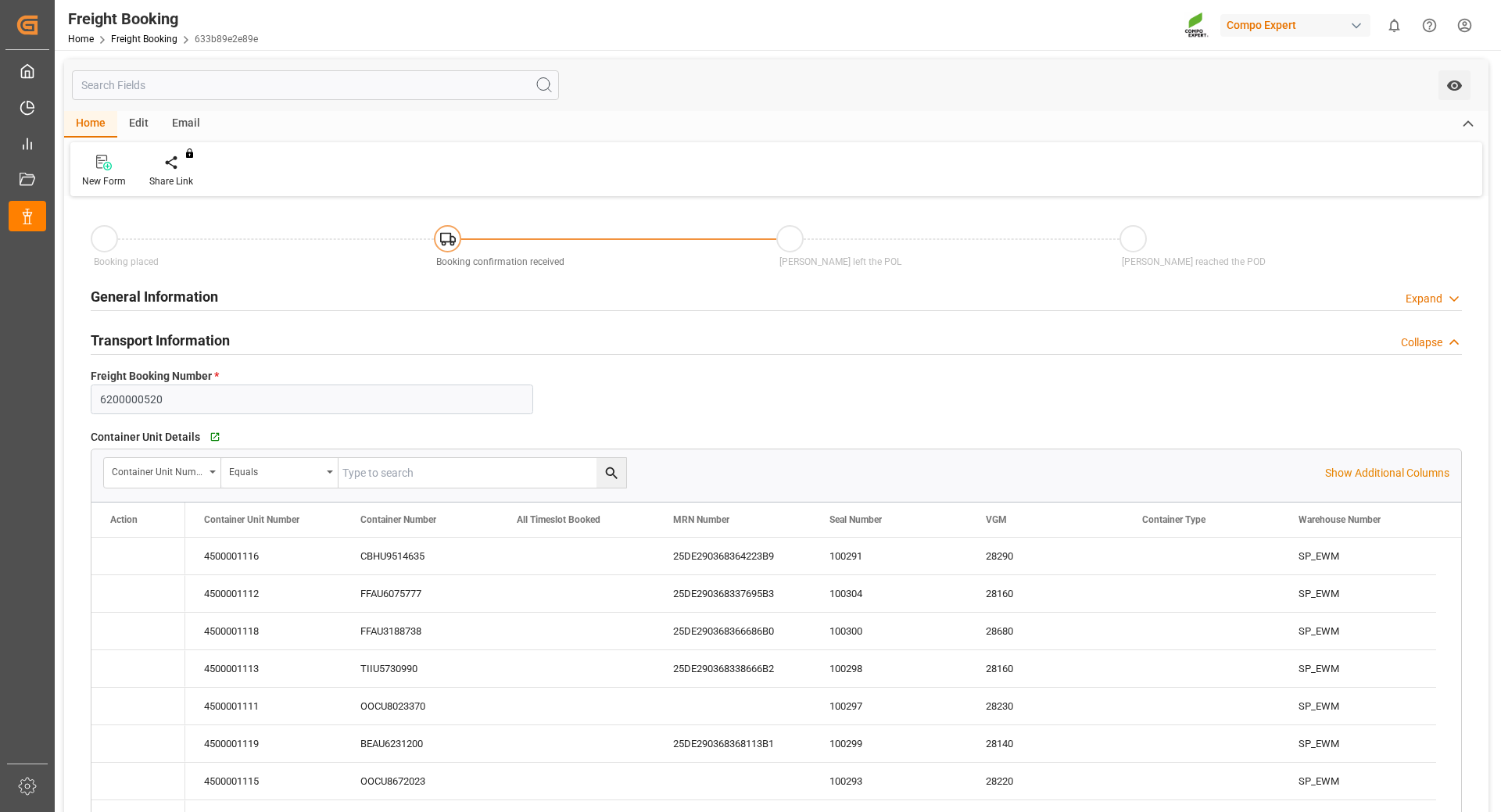
type input "[DATE] 20:14"
type input "[DATE] 11:45"
type input "[DATE] 13:47"
click at [143, 39] on link "Freight Booking" at bounding box center [144, 39] width 66 height 11
